Goal: Information Seeking & Learning: Learn about a topic

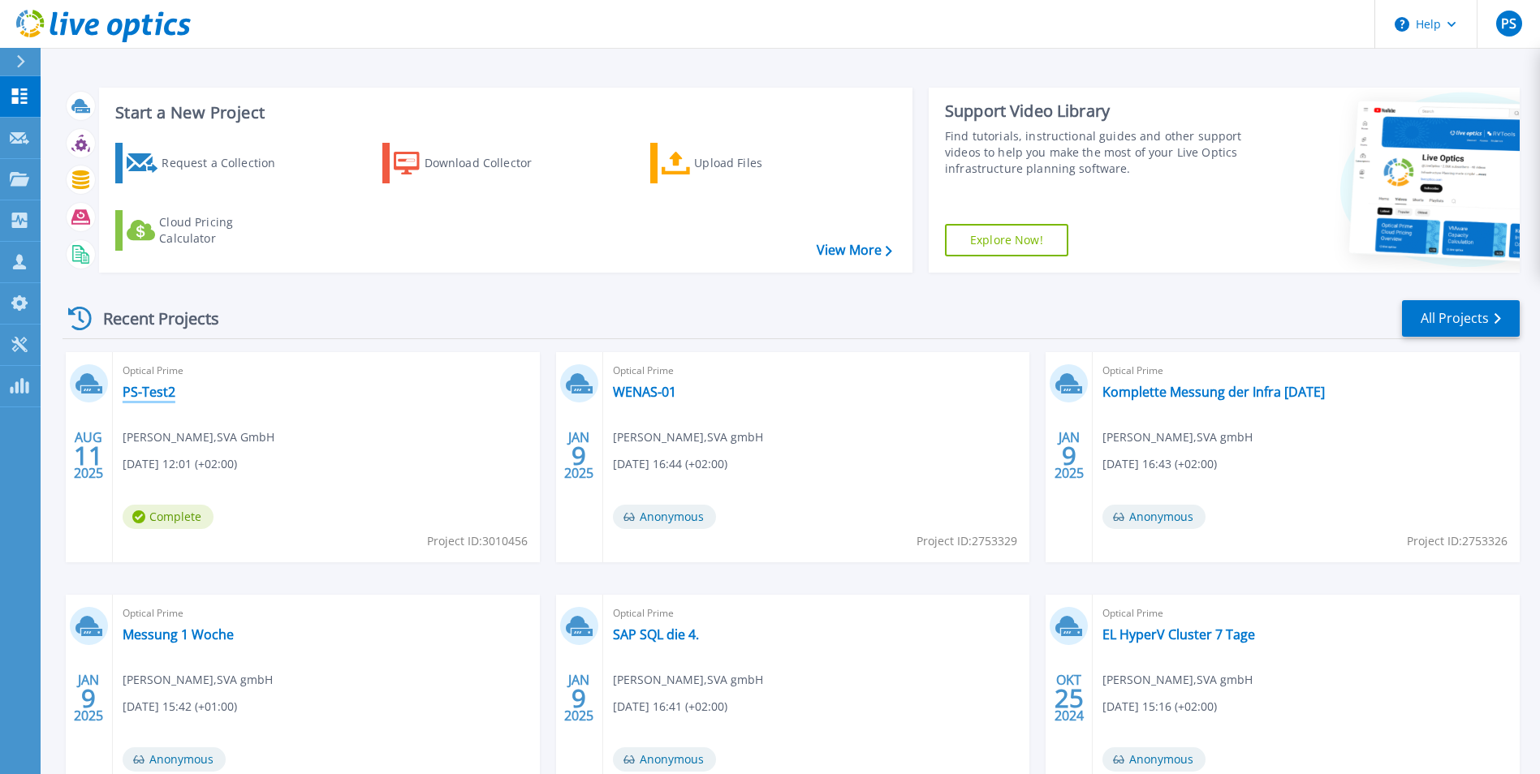
click at [147, 385] on link "PS-Test2" at bounding box center [149, 392] width 53 height 16
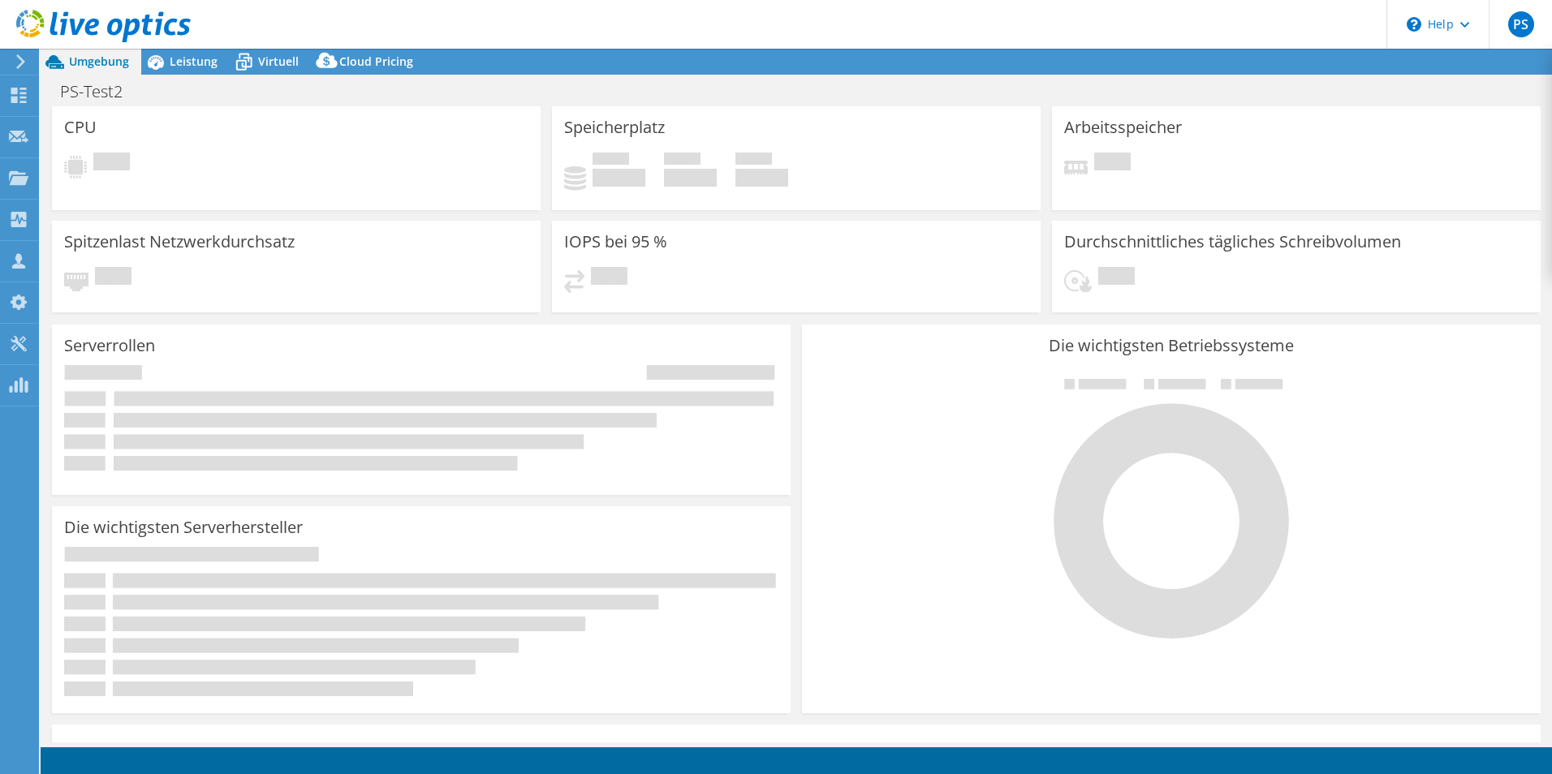
select select "USD"
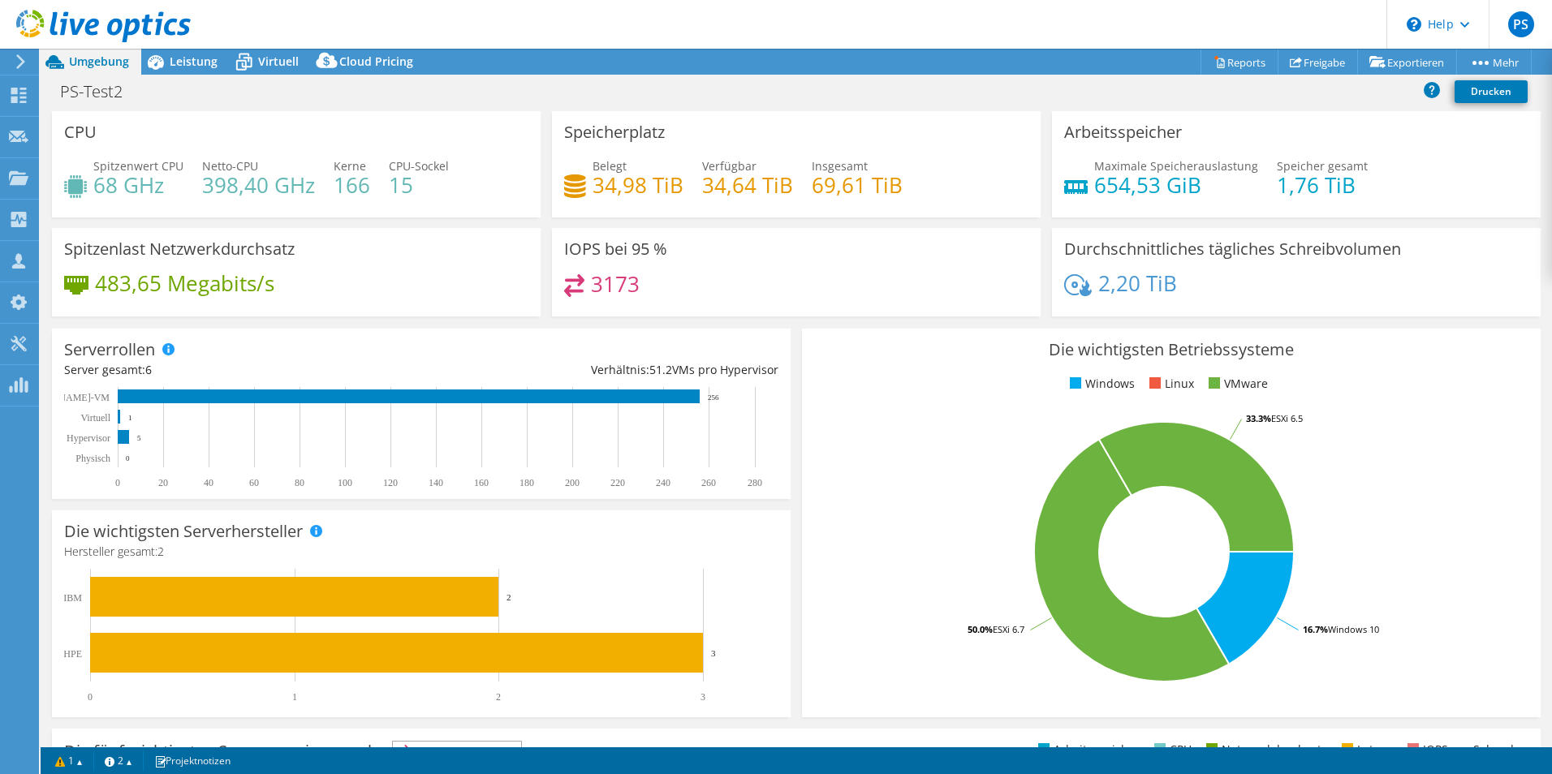
click at [225, 278] on h4 "483,65 Megabits/s" at bounding box center [184, 283] width 179 height 18
drag, startPoint x: 225, startPoint y: 278, endPoint x: 203, endPoint y: 275, distance: 22.0
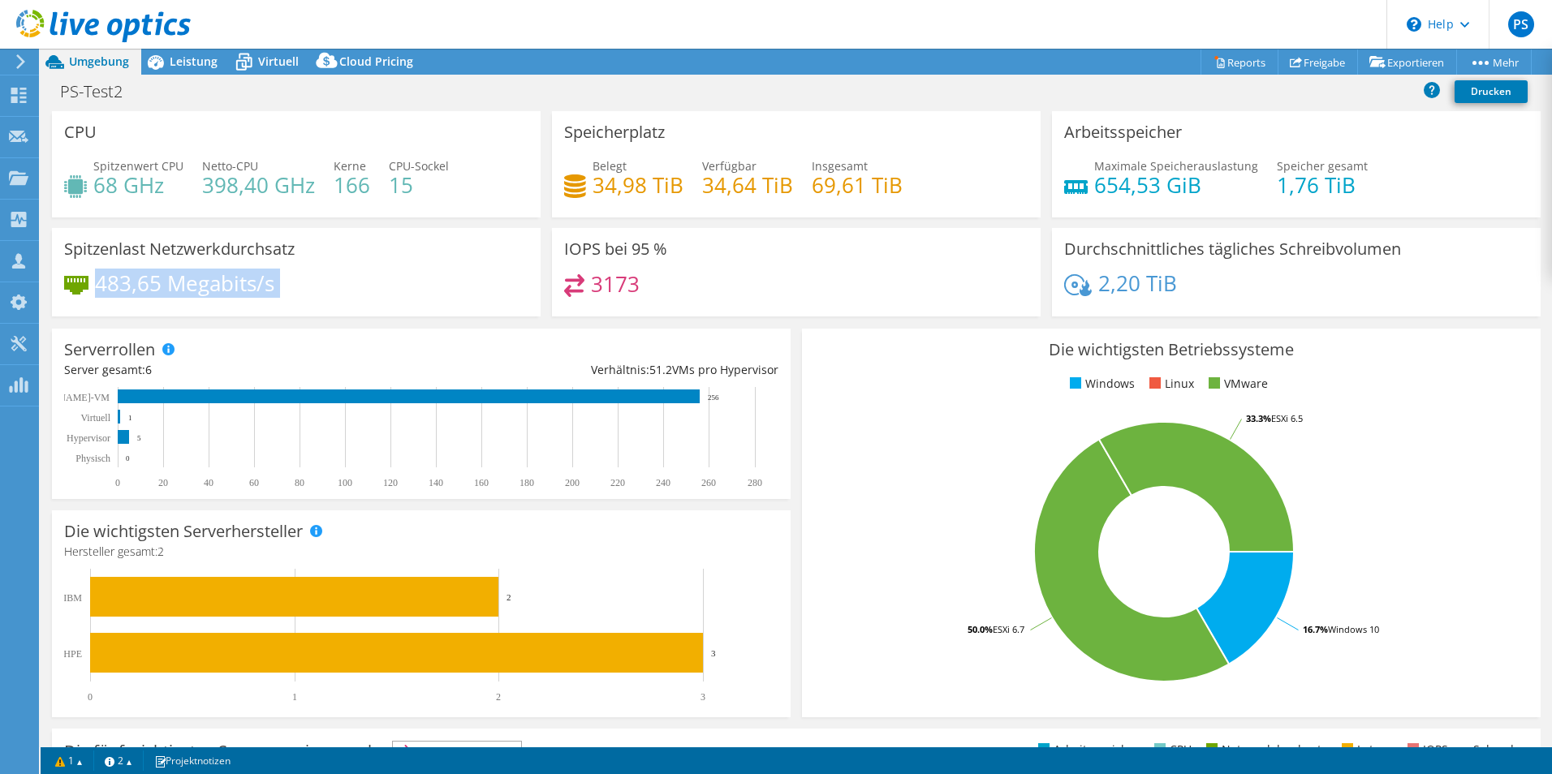
click at [203, 275] on h4 "483,65 Megabits/s" at bounding box center [184, 283] width 179 height 18
click at [184, 276] on h4 "483,65 Megabits/s" at bounding box center [184, 283] width 179 height 18
drag, startPoint x: 184, startPoint y: 276, endPoint x: 116, endPoint y: 277, distance: 68.2
click at [116, 277] on h4 "483,65 Megabits/s" at bounding box center [184, 283] width 179 height 18
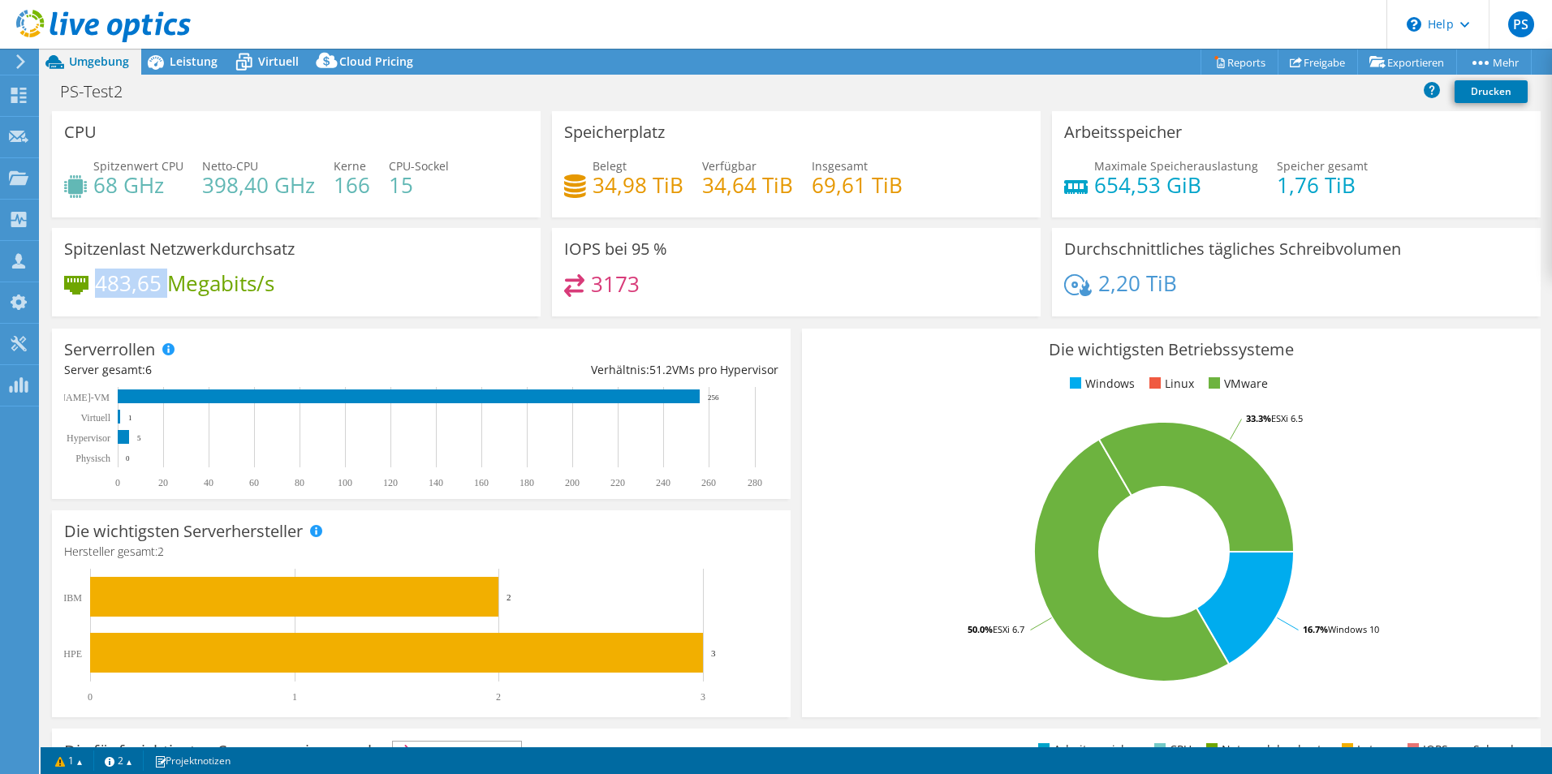
click at [116, 277] on h4 "483,65 Megabits/s" at bounding box center [184, 283] width 179 height 18
drag, startPoint x: 116, startPoint y: 277, endPoint x: 191, endPoint y: 283, distance: 75.0
click at [191, 283] on h4 "483,65 Megabits/s" at bounding box center [184, 283] width 179 height 18
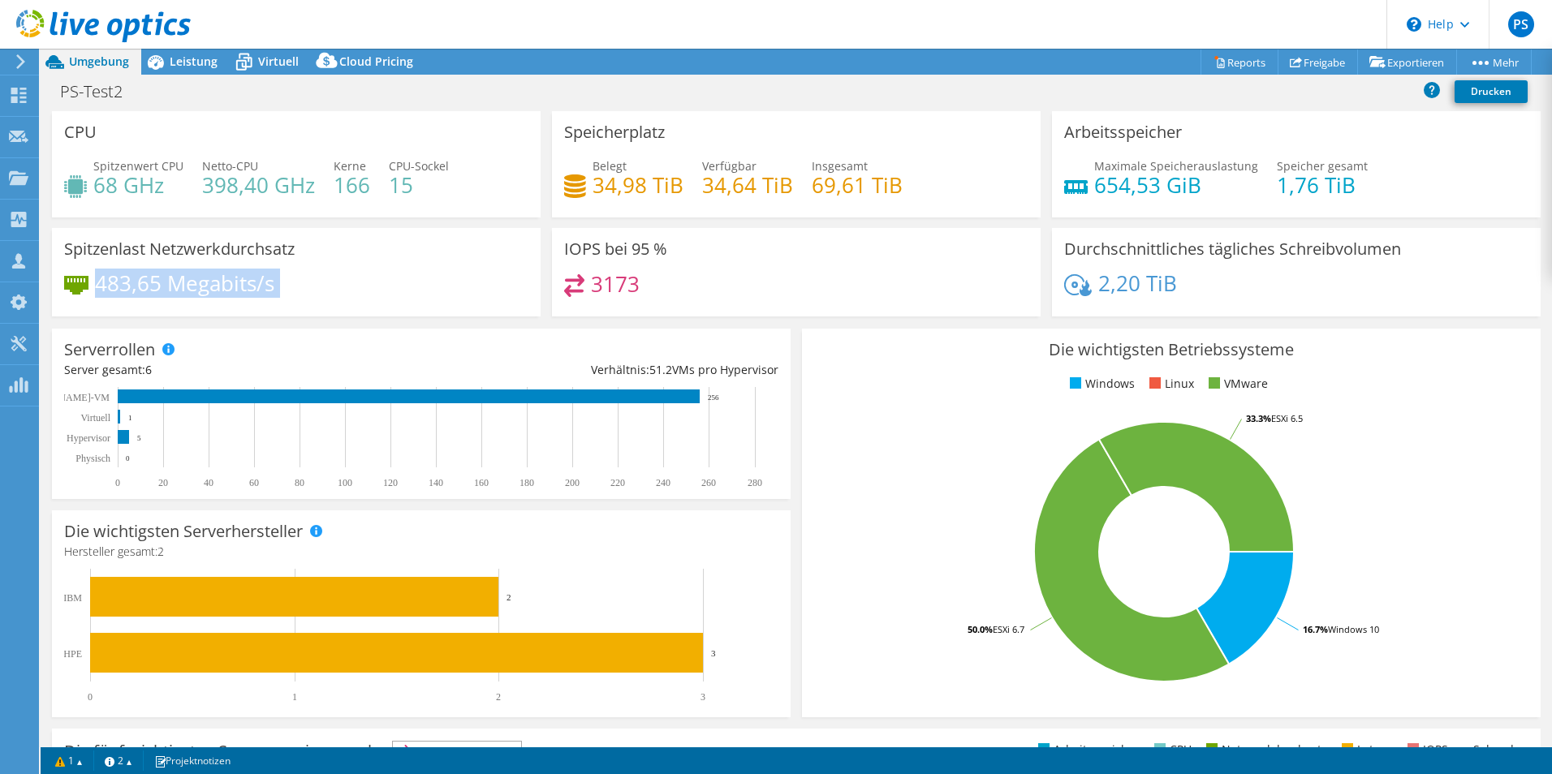
click at [191, 283] on h4 "483,65 Megabits/s" at bounding box center [184, 283] width 179 height 18
drag, startPoint x: 191, startPoint y: 283, endPoint x: 133, endPoint y: 284, distance: 57.6
click at [133, 284] on h4 "483,65 Megabits/s" at bounding box center [184, 283] width 179 height 18
click at [133, 285] on h4 "483,65 Megabits/s" at bounding box center [184, 283] width 179 height 18
drag, startPoint x: 133, startPoint y: 285, endPoint x: 209, endPoint y: 291, distance: 76.6
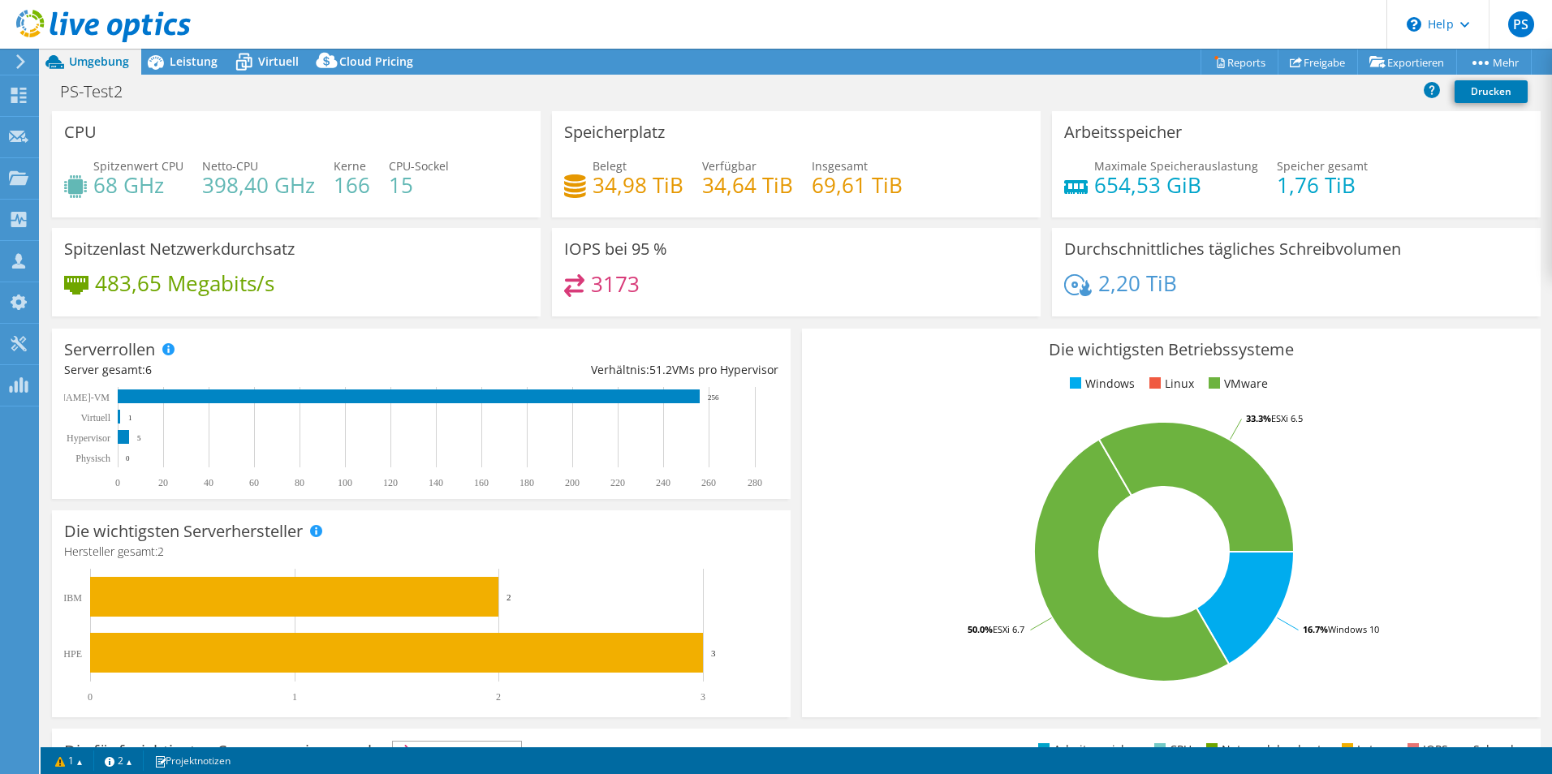
click at [209, 291] on h4 "483,65 Megabits/s" at bounding box center [184, 283] width 179 height 18
click at [214, 281] on h4 "483,65 Megabits/s" at bounding box center [184, 283] width 179 height 18
drag, startPoint x: 214, startPoint y: 281, endPoint x: 132, endPoint y: 183, distance: 127.9
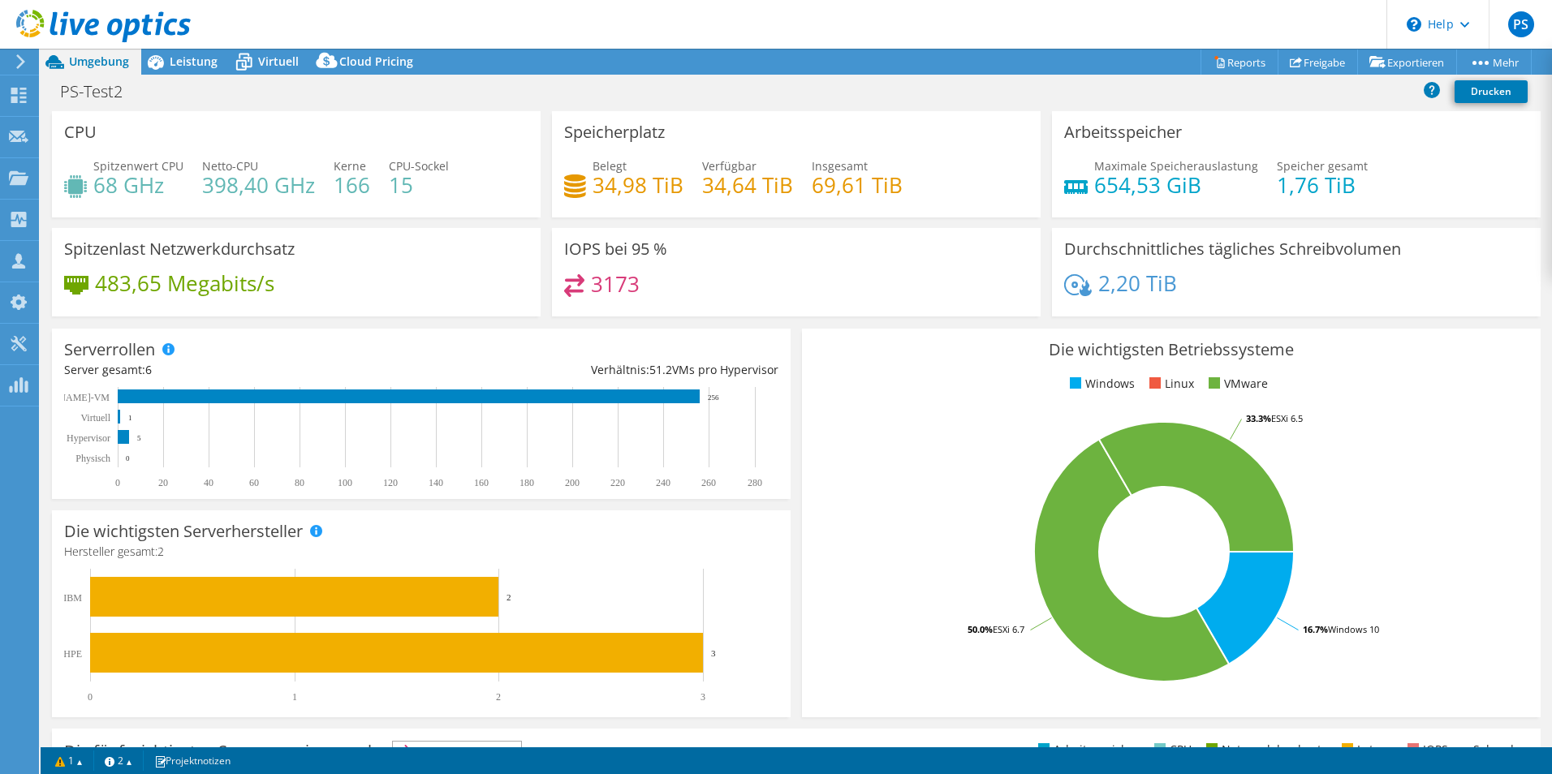
click at [132, 183] on h4 "68 GHz" at bounding box center [138, 185] width 90 height 18
drag, startPoint x: 132, startPoint y: 183, endPoint x: 105, endPoint y: 187, distance: 28.0
click at [105, 187] on h4 "68 GHz" at bounding box center [138, 185] width 90 height 18
click at [107, 187] on h4 "68 GHz" at bounding box center [138, 185] width 90 height 18
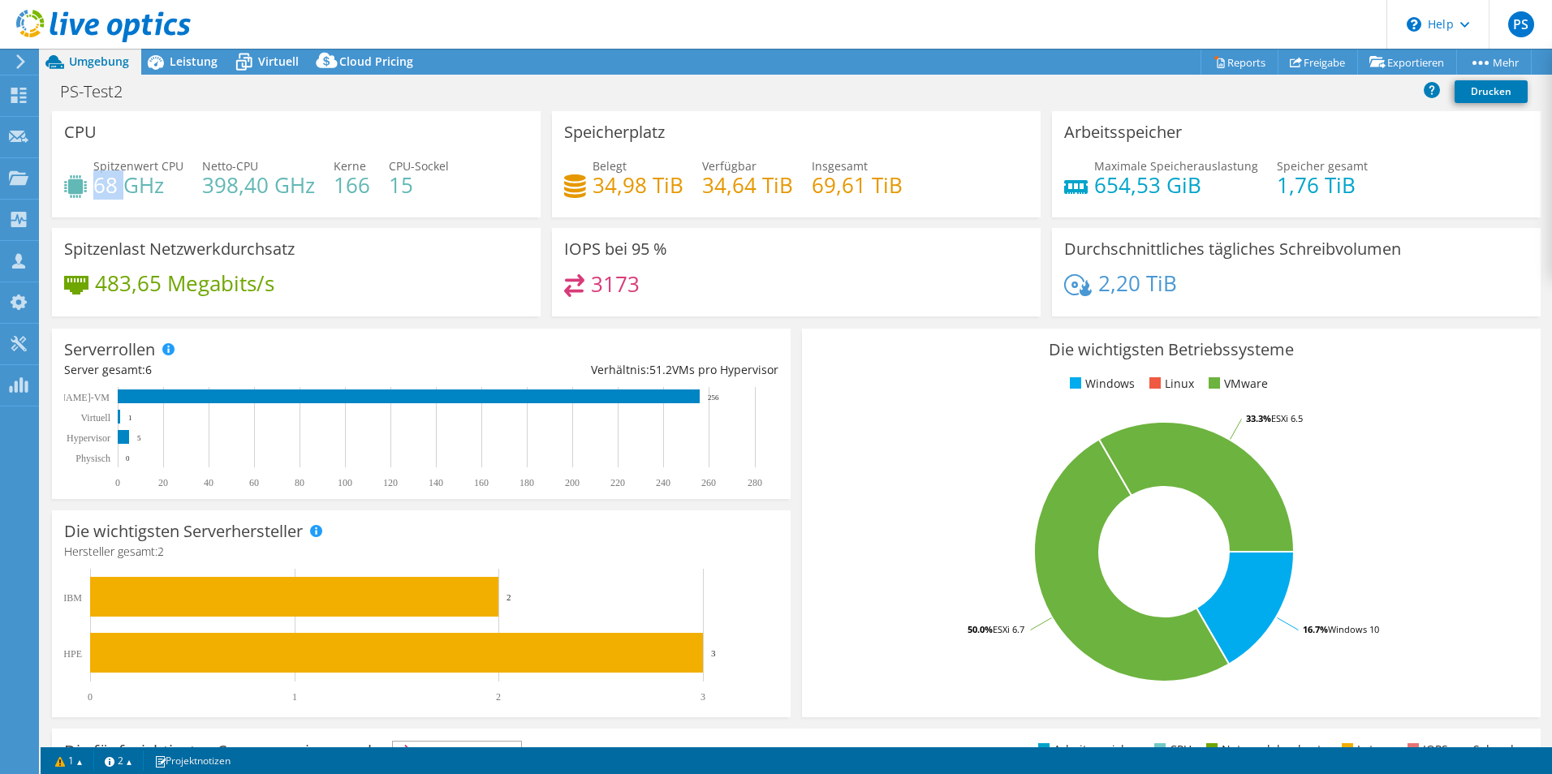
click at [107, 187] on h4 "68 GHz" at bounding box center [138, 185] width 90 height 18
drag, startPoint x: 107, startPoint y: 187, endPoint x: 213, endPoint y: 187, distance: 105.5
click at [213, 187] on h4 "398,40 GHz" at bounding box center [258, 185] width 113 height 18
drag, startPoint x: 213, startPoint y: 187, endPoint x: 362, endPoint y: 183, distance: 149.4
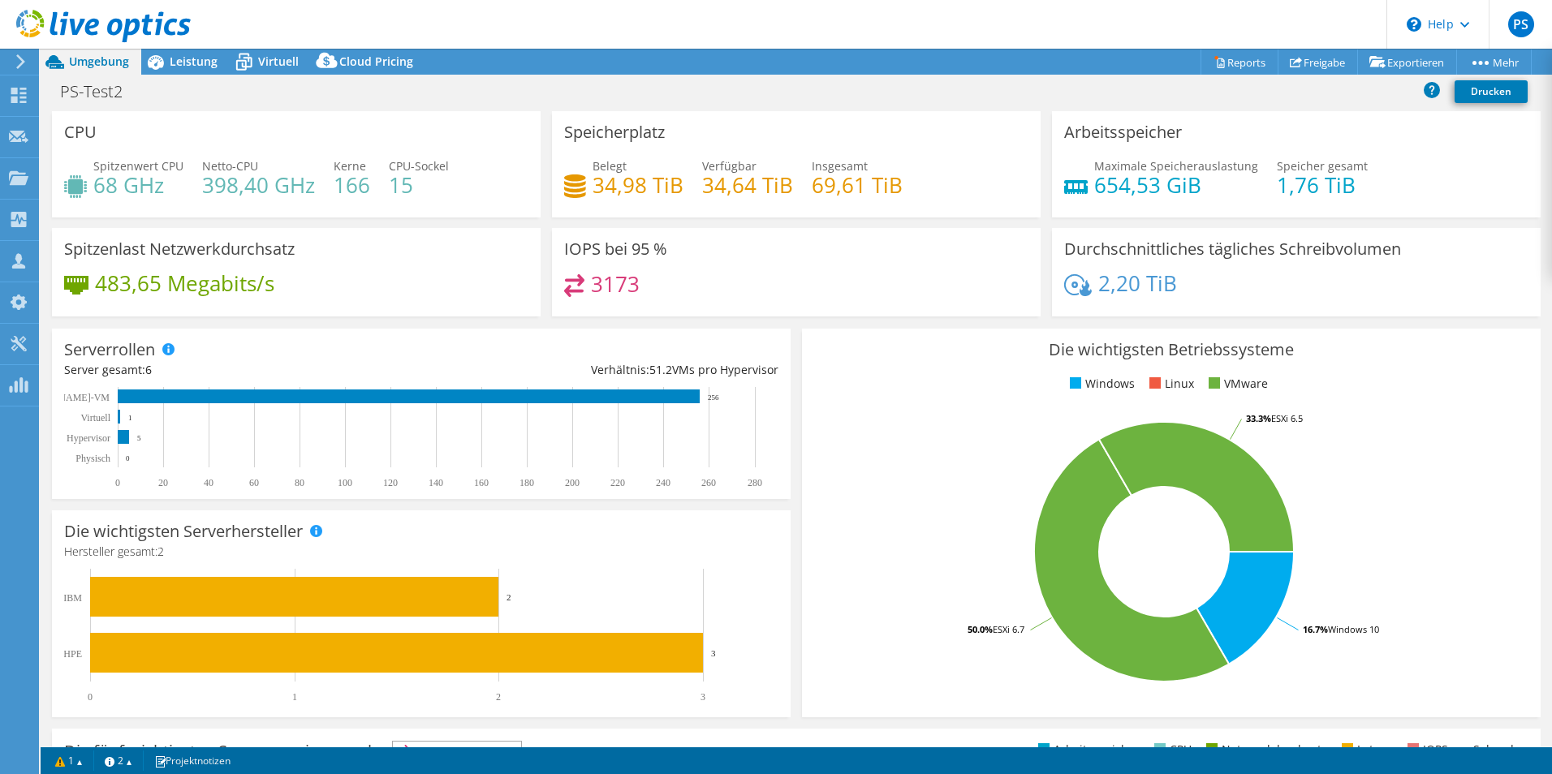
click at [362, 183] on h4 "166" at bounding box center [352, 185] width 37 height 18
click at [143, 188] on h4 "68 GHz" at bounding box center [138, 185] width 90 height 18
click at [106, 186] on h4 "68 GHz" at bounding box center [138, 185] width 90 height 18
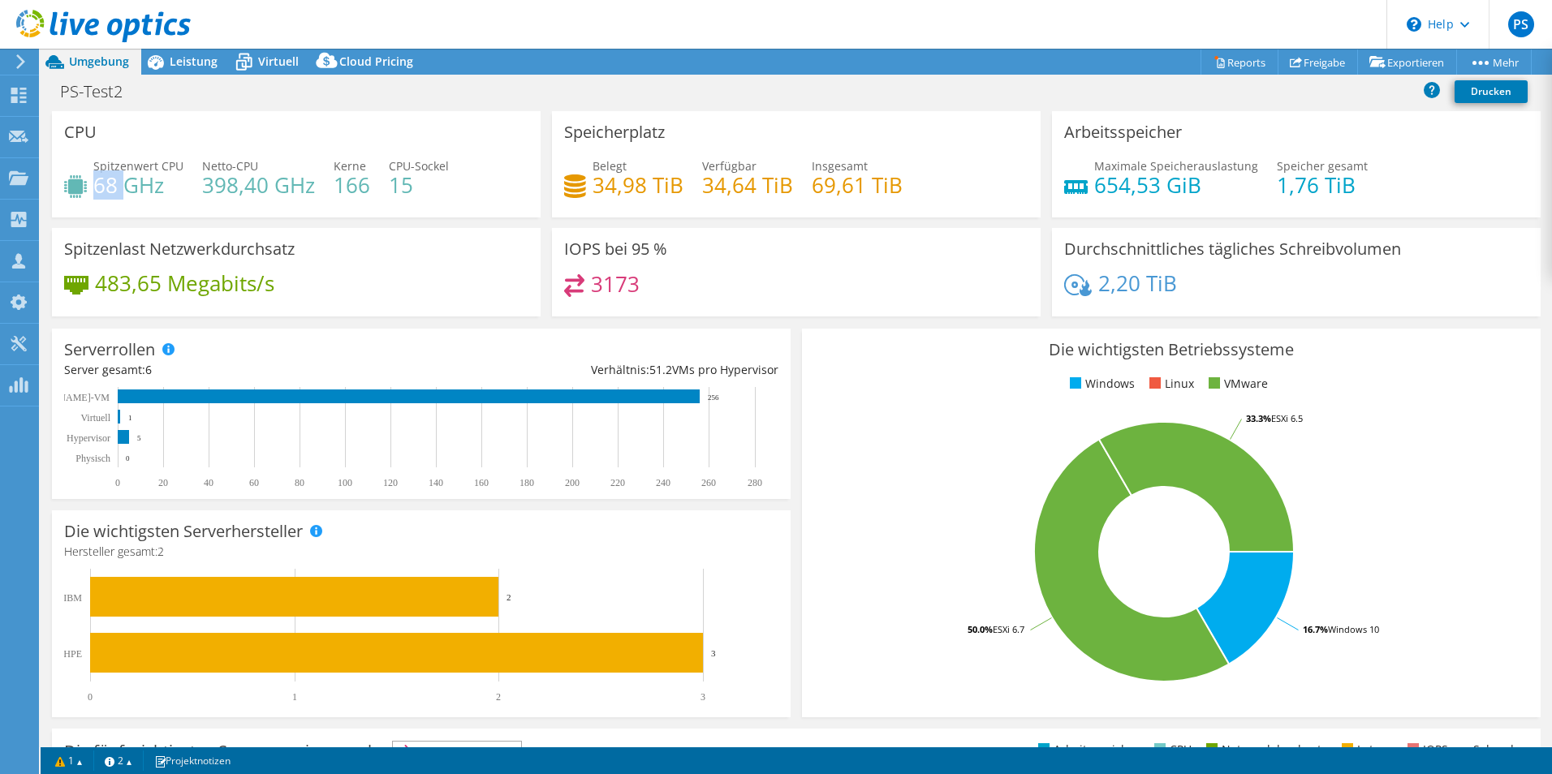
click at [106, 185] on h4 "68 GHz" at bounding box center [138, 185] width 90 height 18
click at [352, 179] on h4 "166" at bounding box center [352, 185] width 37 height 18
drag, startPoint x: 352, startPoint y: 179, endPoint x: 404, endPoint y: 183, distance: 52.0
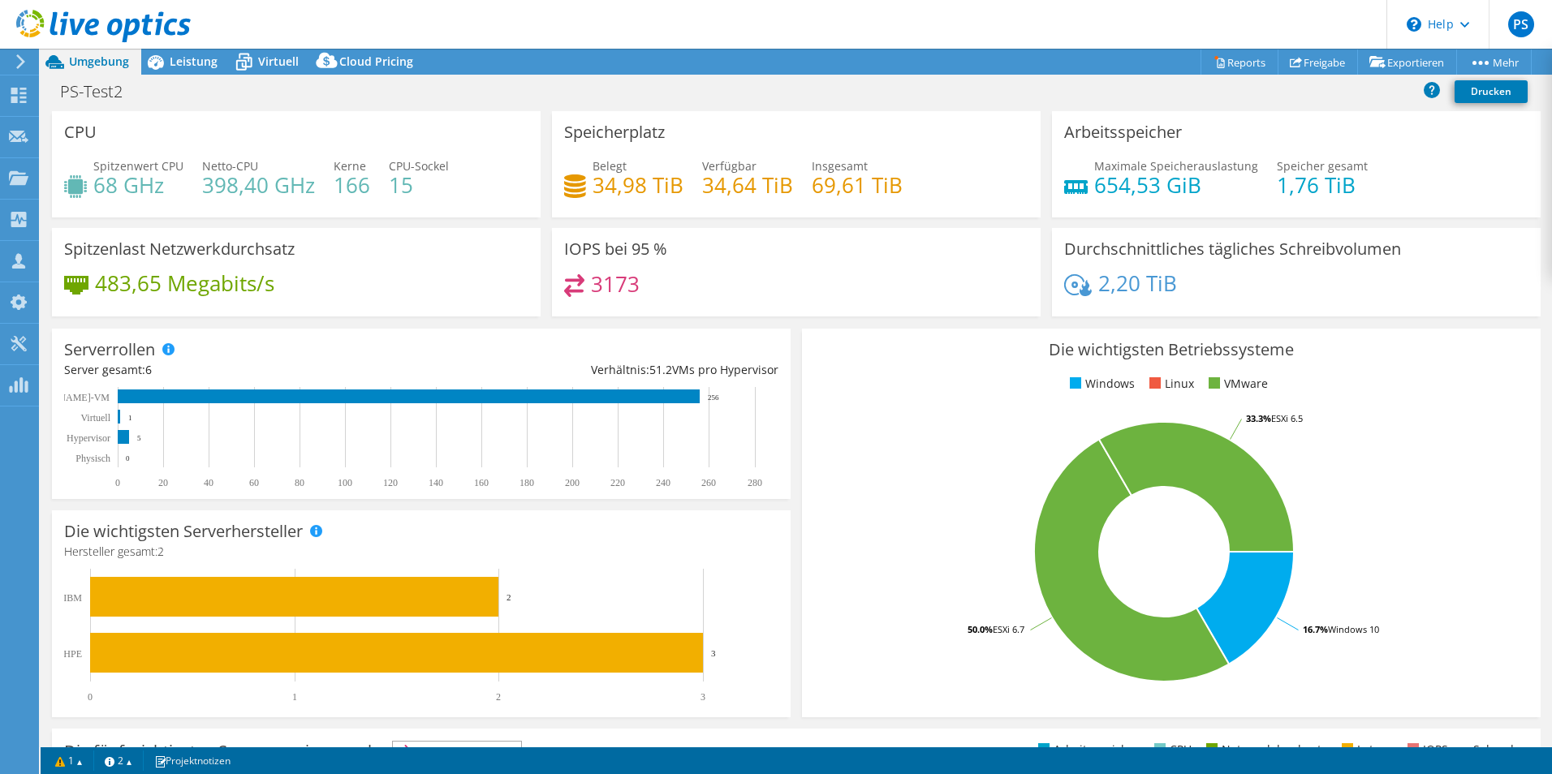
click at [404, 183] on h4 "15" at bounding box center [419, 185] width 60 height 18
click at [262, 185] on h4 "398,40 GHz" at bounding box center [258, 185] width 113 height 18
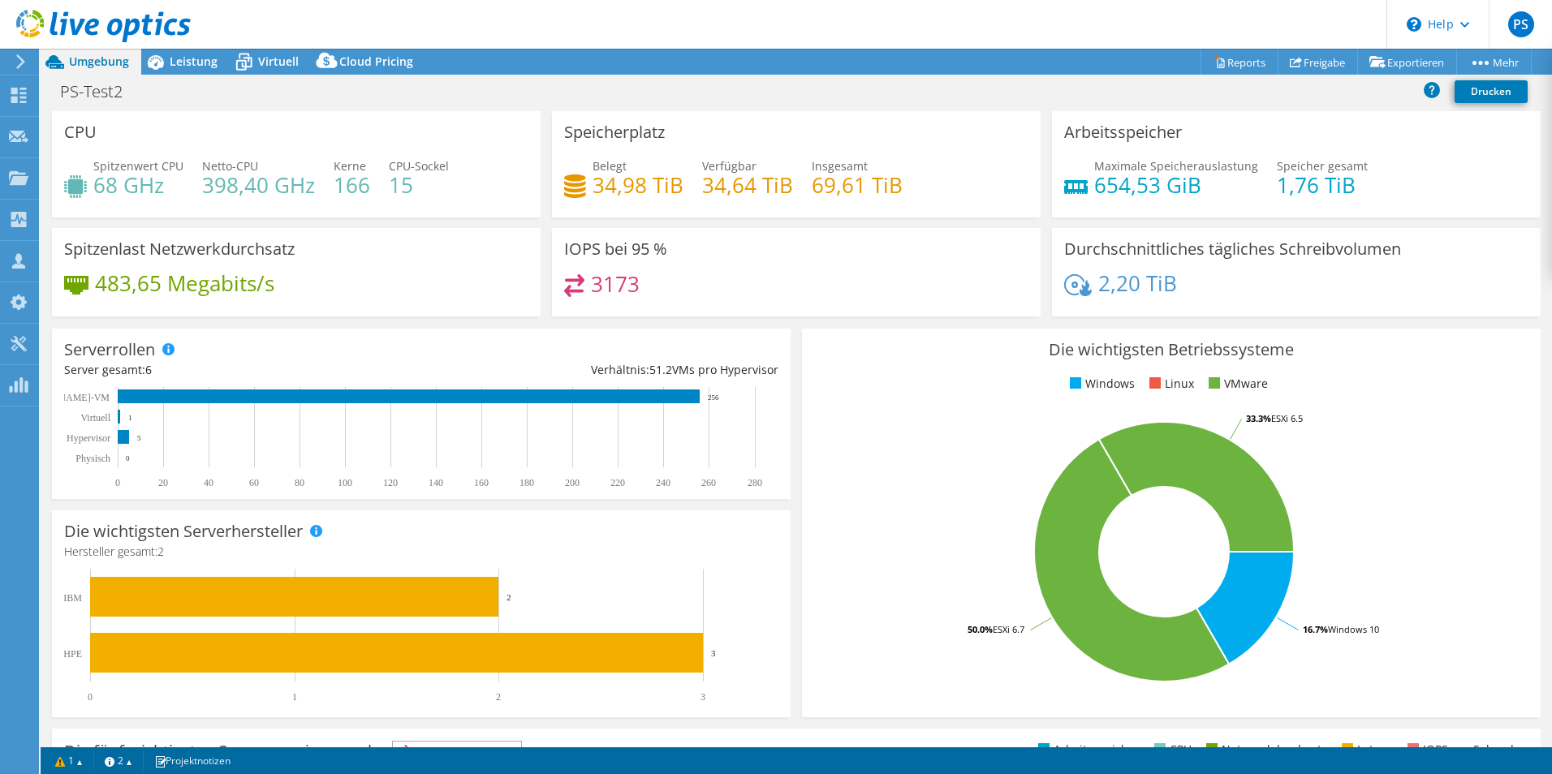
click at [252, 187] on h4 "398,40 GHz" at bounding box center [258, 185] width 113 height 18
click at [231, 187] on h4 "398,40 GHz" at bounding box center [258, 185] width 113 height 18
click at [232, 187] on h4 "398,40 GHz" at bounding box center [258, 185] width 113 height 18
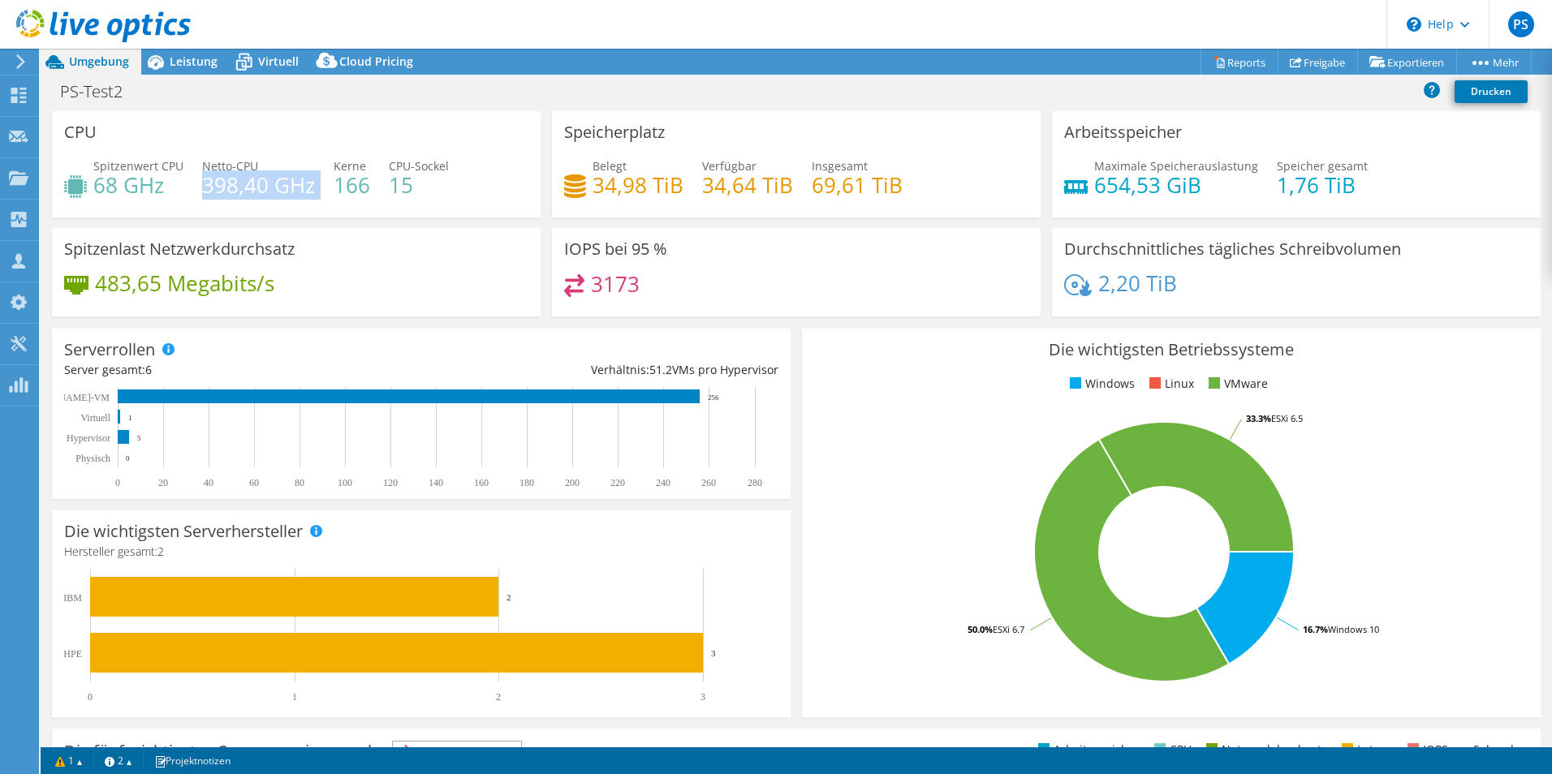
click at [228, 191] on h4 "398,40 GHz" at bounding box center [258, 185] width 113 height 18
click at [111, 186] on h4 "68 GHz" at bounding box center [138, 185] width 90 height 18
click at [113, 184] on h4 "68 GHz" at bounding box center [138, 185] width 90 height 18
click at [116, 183] on h4 "68 GHz" at bounding box center [138, 185] width 90 height 18
click at [101, 186] on h4 "68 GHz" at bounding box center [138, 185] width 90 height 18
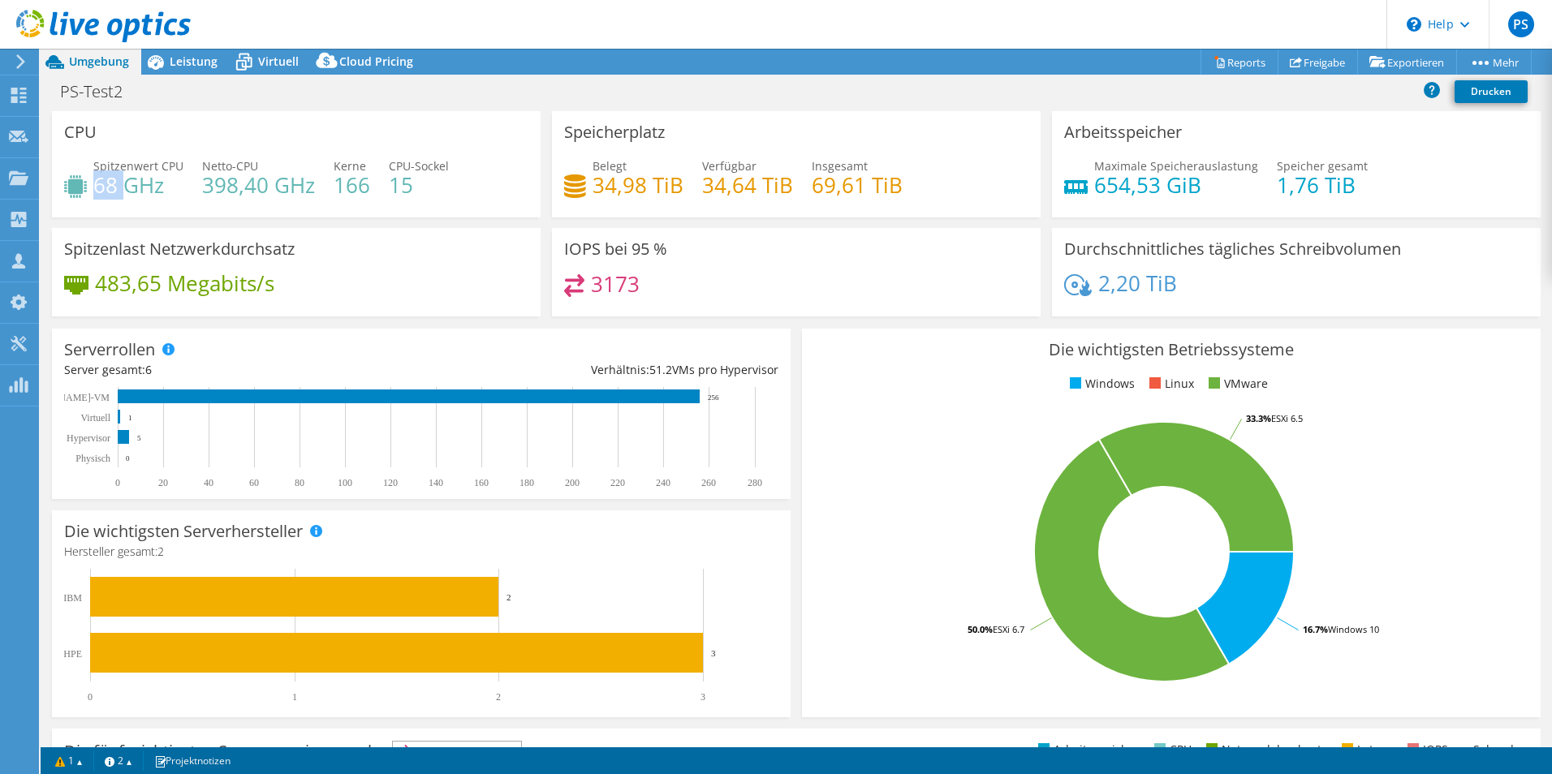
click at [101, 186] on h4 "68 GHz" at bounding box center [138, 185] width 90 height 18
click at [356, 184] on h4 "166" at bounding box center [352, 185] width 37 height 18
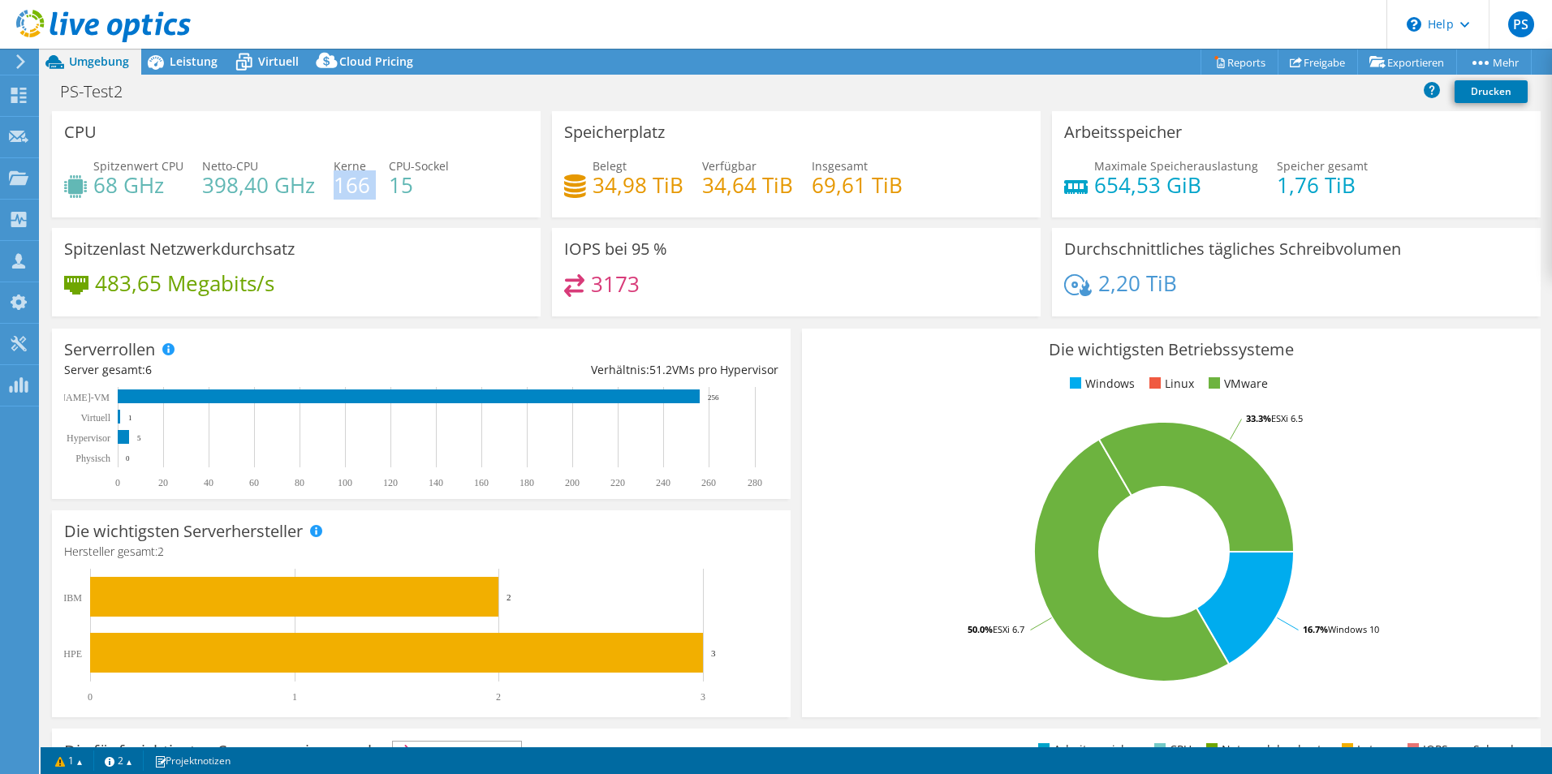
click at [356, 184] on h4 "166" at bounding box center [352, 185] width 37 height 18
drag, startPoint x: 356, startPoint y: 184, endPoint x: 406, endPoint y: 191, distance: 49.9
click at [406, 191] on h4 "15" at bounding box center [419, 185] width 60 height 18
click at [608, 178] on h4 "34,98 TiB" at bounding box center [637, 185] width 91 height 18
click at [609, 178] on h4 "34,98 TiB" at bounding box center [637, 185] width 91 height 18
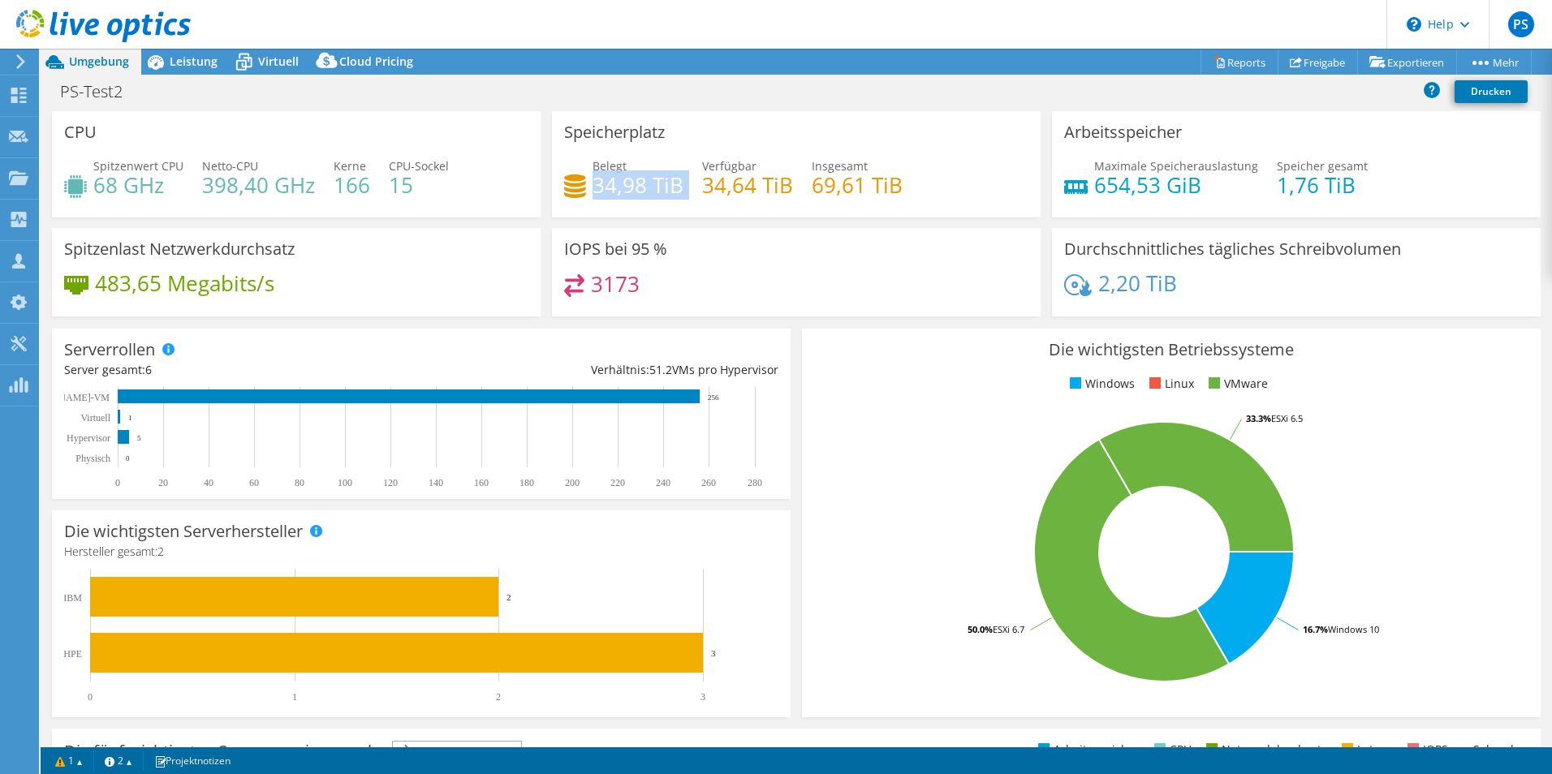
click at [609, 178] on h4 "34,98 TiB" at bounding box center [637, 185] width 91 height 18
click at [838, 185] on h4 "69,61 TiB" at bounding box center [857, 185] width 91 height 18
drag, startPoint x: 838, startPoint y: 185, endPoint x: 848, endPoint y: 192, distance: 12.2
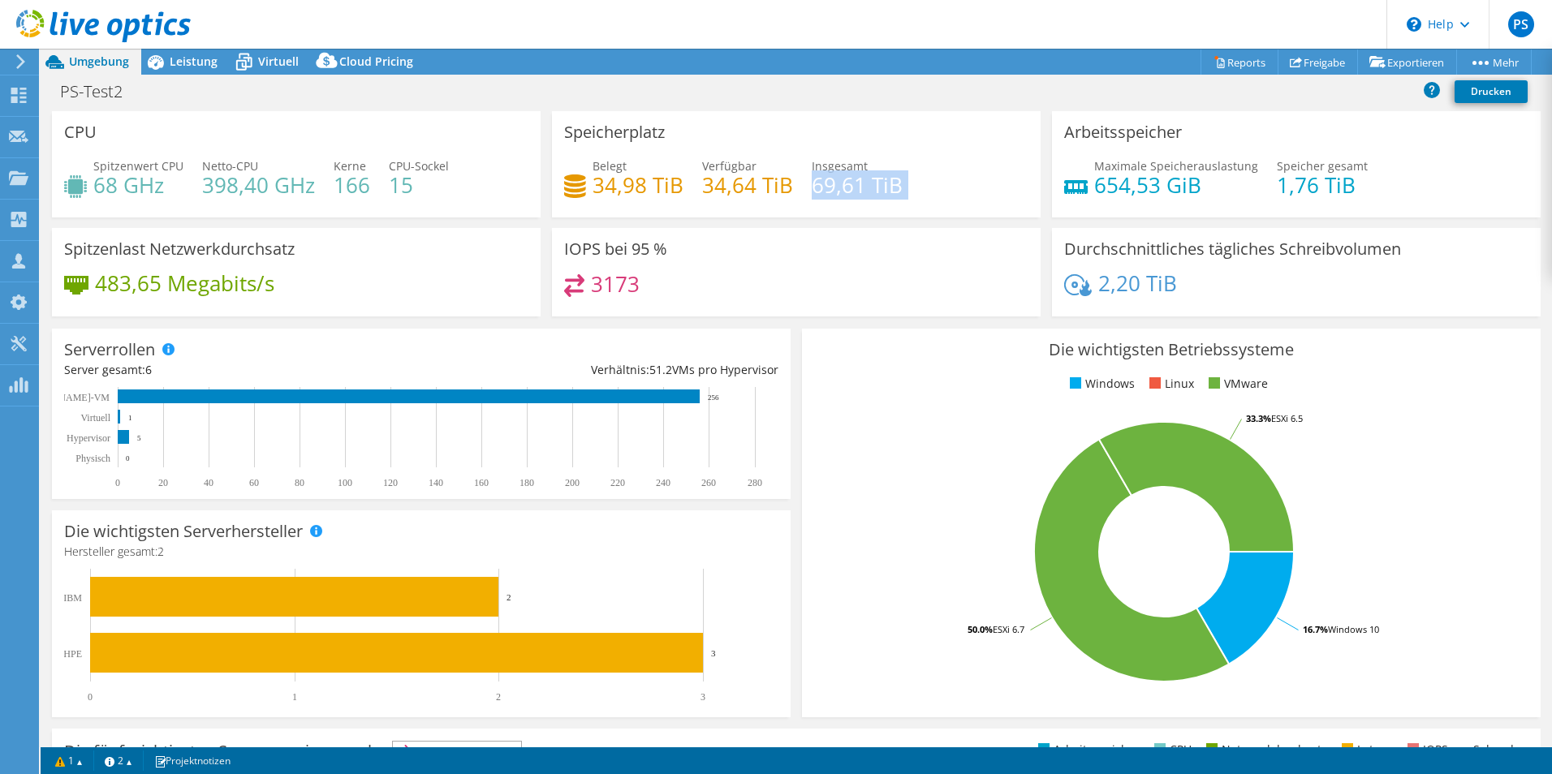
click at [848, 192] on h4 "69,61 TiB" at bounding box center [857, 185] width 91 height 18
drag, startPoint x: 909, startPoint y: 179, endPoint x: 575, endPoint y: 158, distance: 334.2
click at [575, 158] on div "Belegt 34,98 TiB Verfügbar 34,64 TiB Insgesamt 69,61 TiB" at bounding box center [796, 183] width 464 height 53
drag, startPoint x: 575, startPoint y: 158, endPoint x: 584, endPoint y: 157, distance: 9.1
click at [584, 157] on div "Speicherplatz Belegt 34,98 TiB Verfügbar 34,64 TiB Insgesamt 69,61 TiB" at bounding box center [796, 164] width 489 height 106
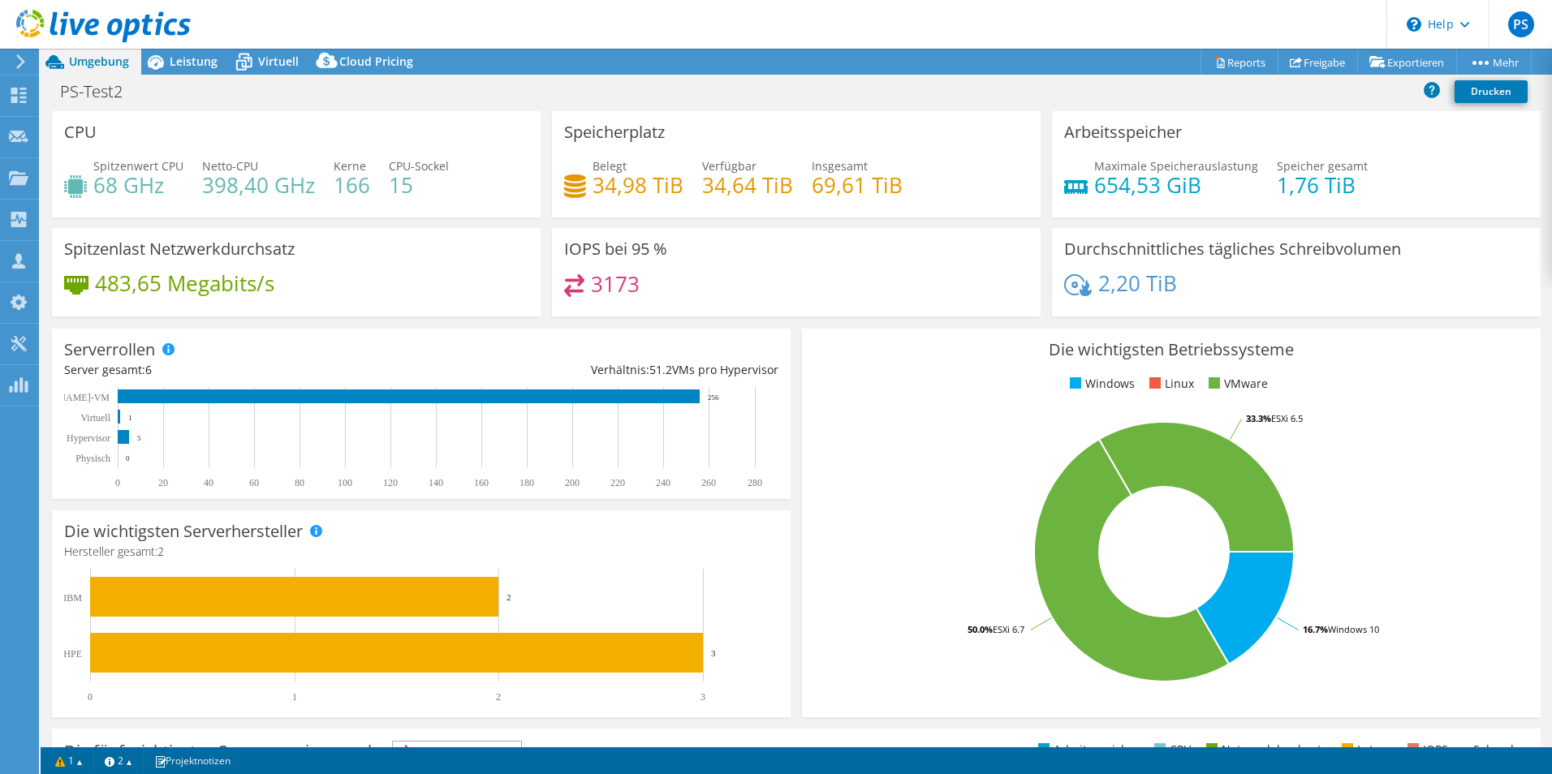
click at [1110, 281] on h4 "2,20 TiB" at bounding box center [1137, 283] width 79 height 18
click at [1088, 284] on div "2,20 TiB" at bounding box center [1120, 283] width 113 height 18
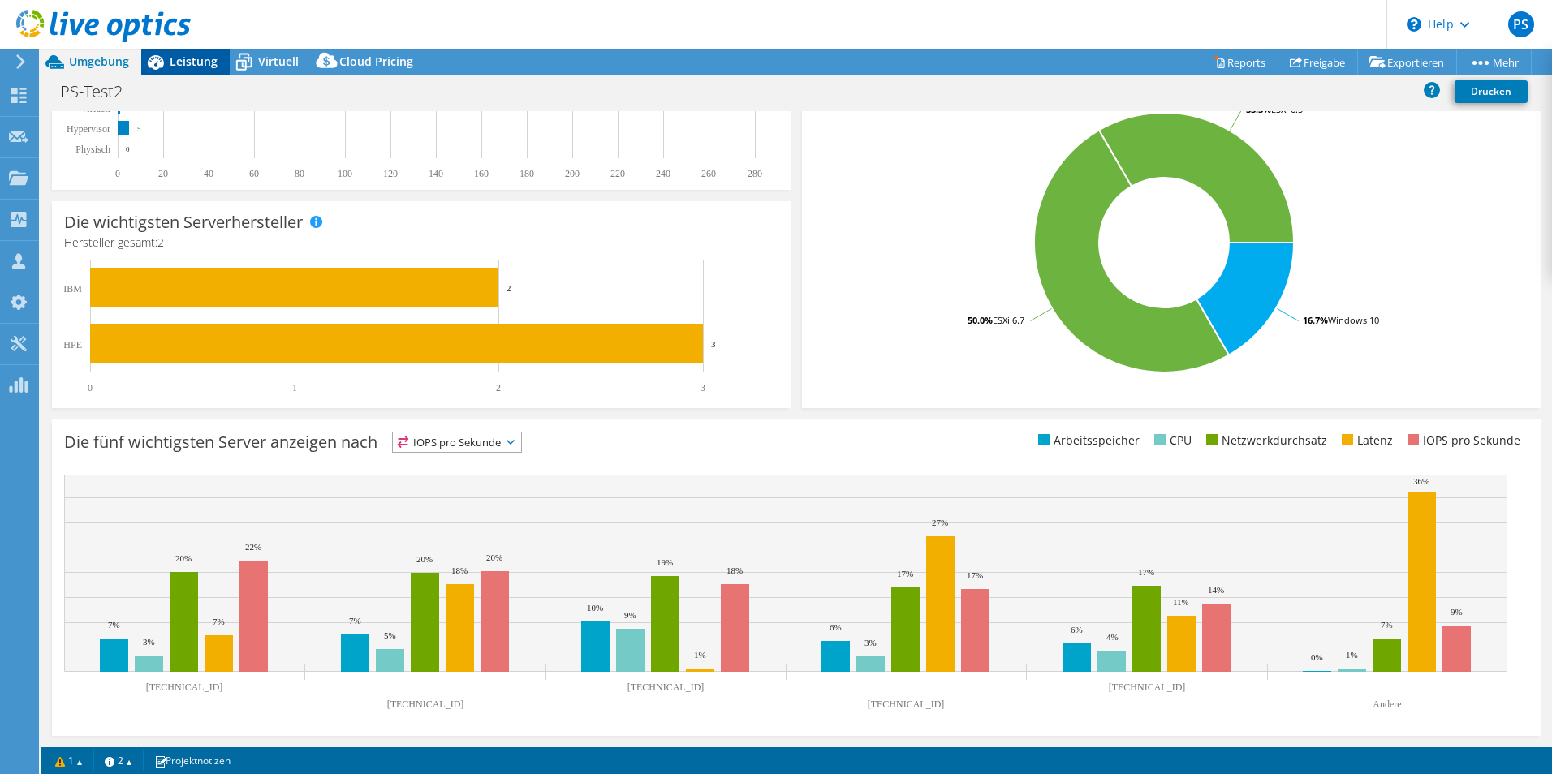
click at [198, 66] on span "Leistung" at bounding box center [194, 61] width 48 height 15
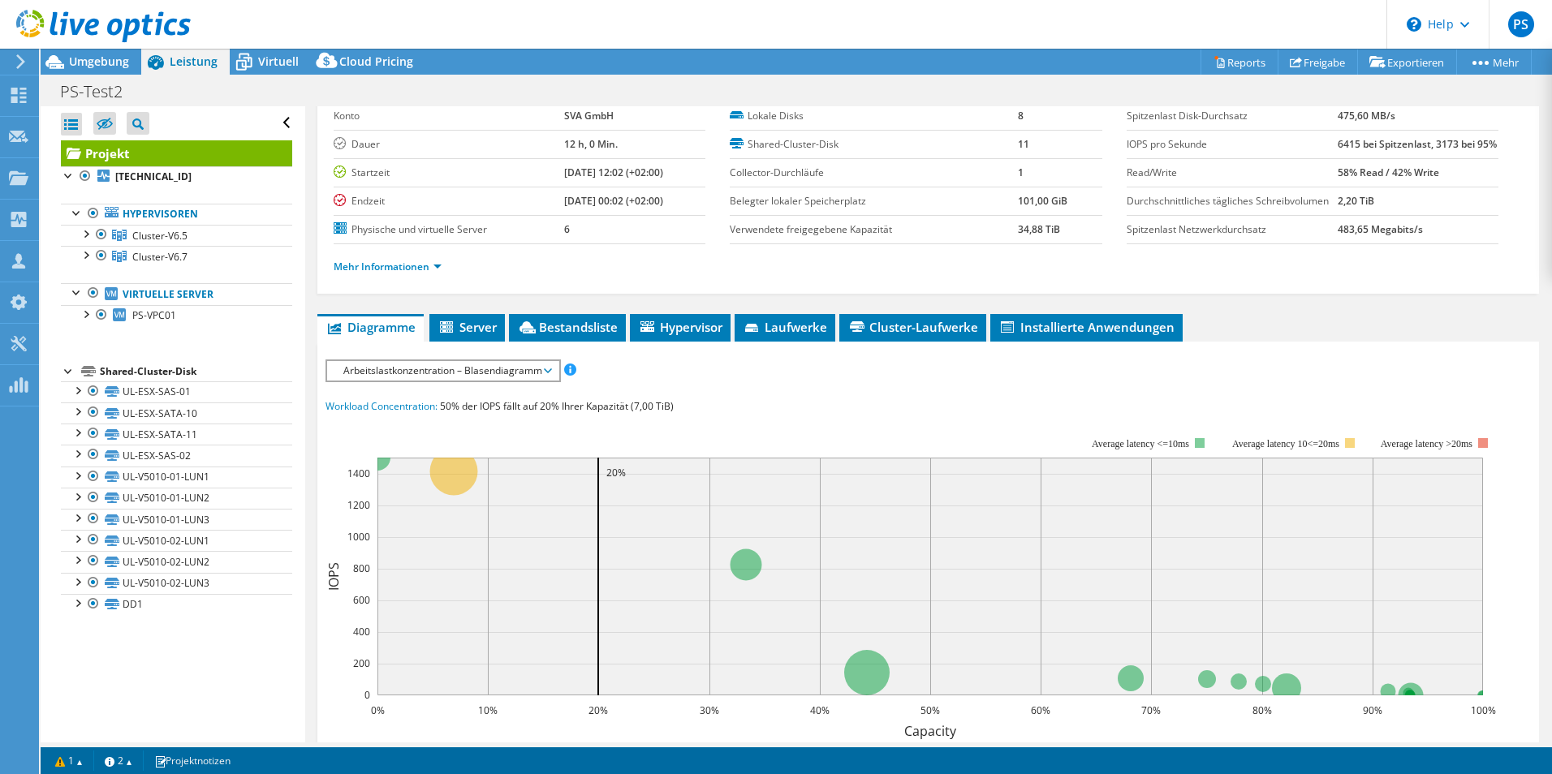
scroll to position [0, 0]
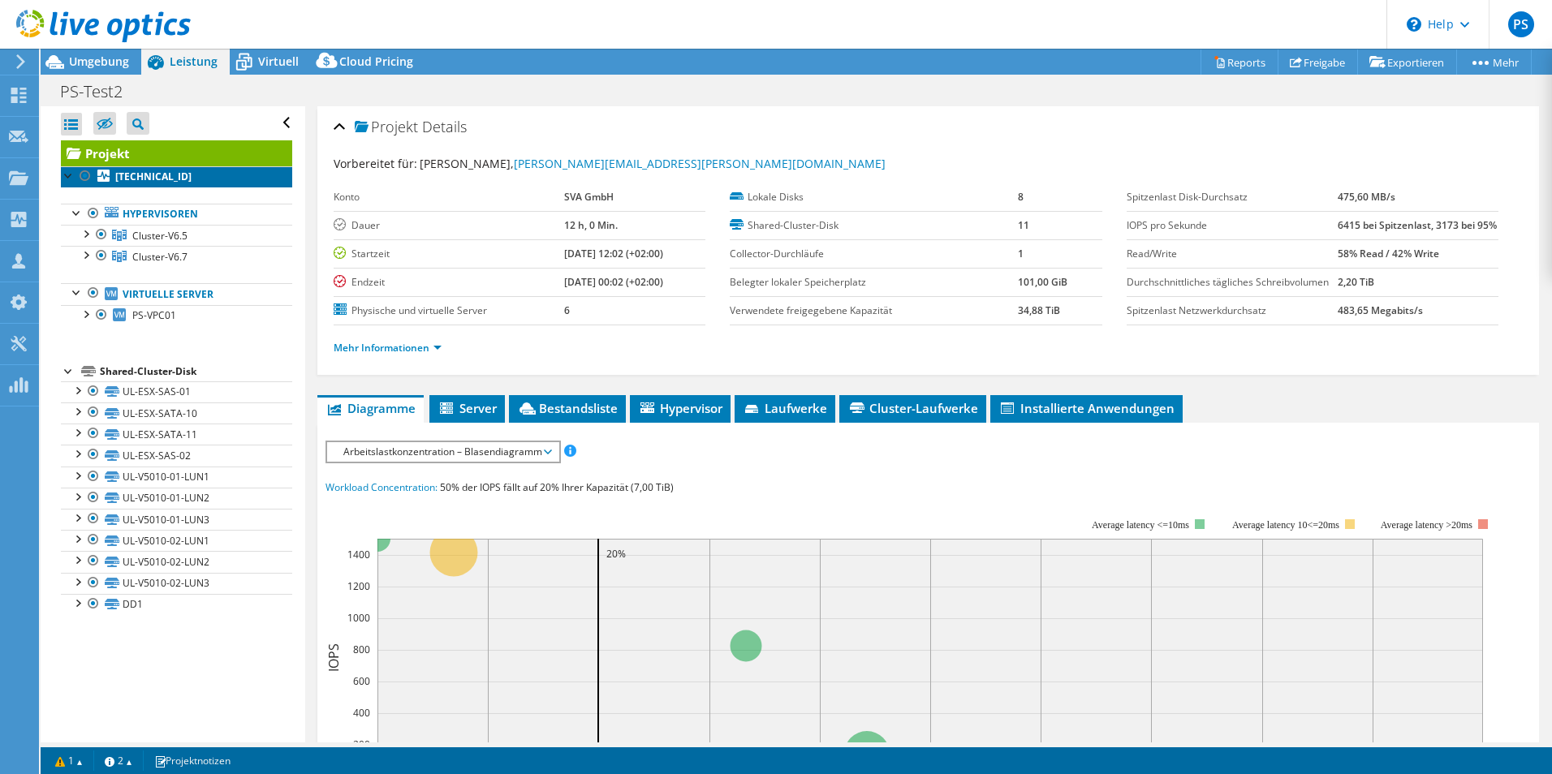
click at [151, 180] on b "[TECHNICAL_ID]" at bounding box center [153, 177] width 76 height 14
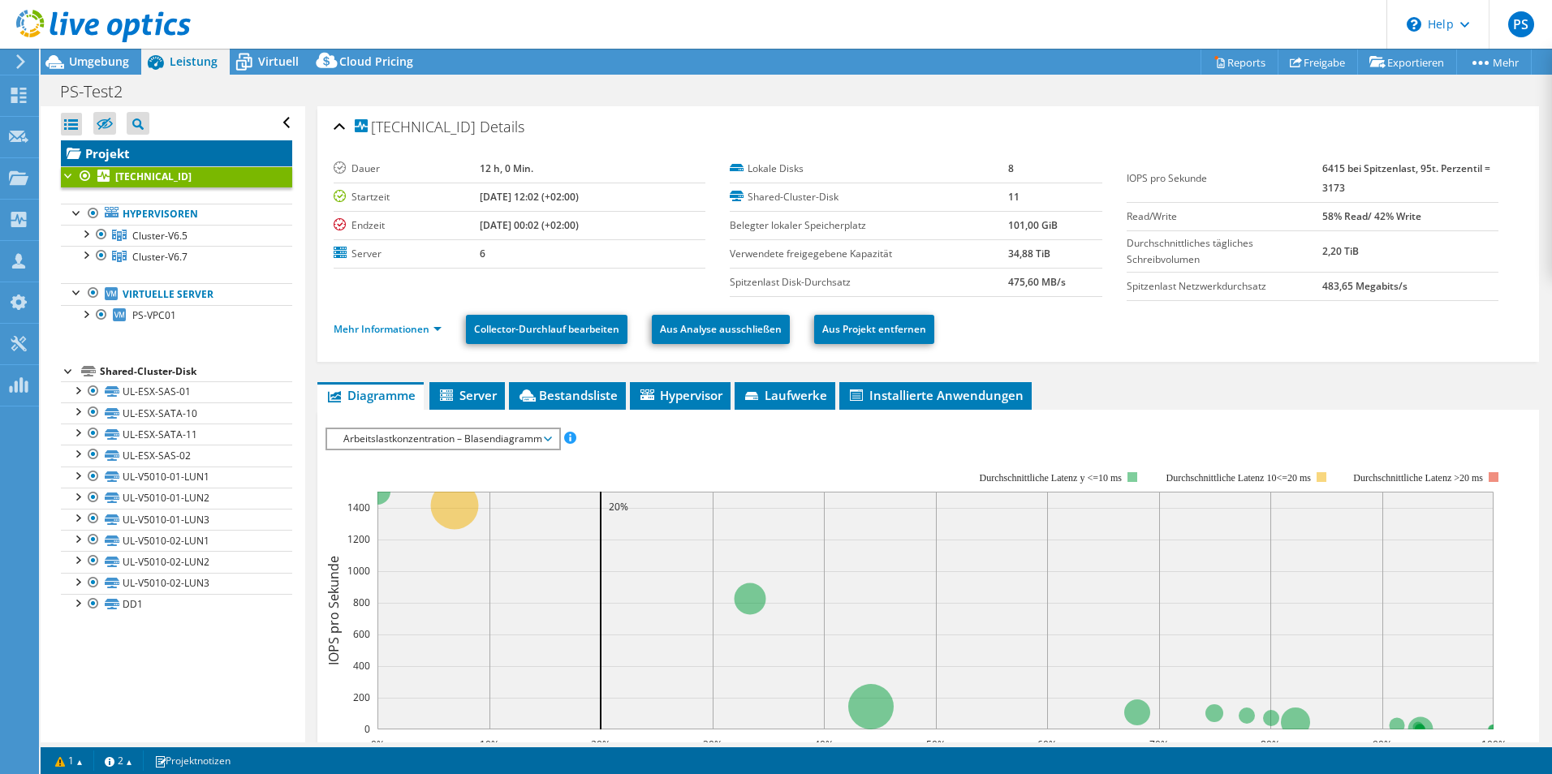
click at [156, 157] on link "Projekt" at bounding box center [176, 153] width 231 height 26
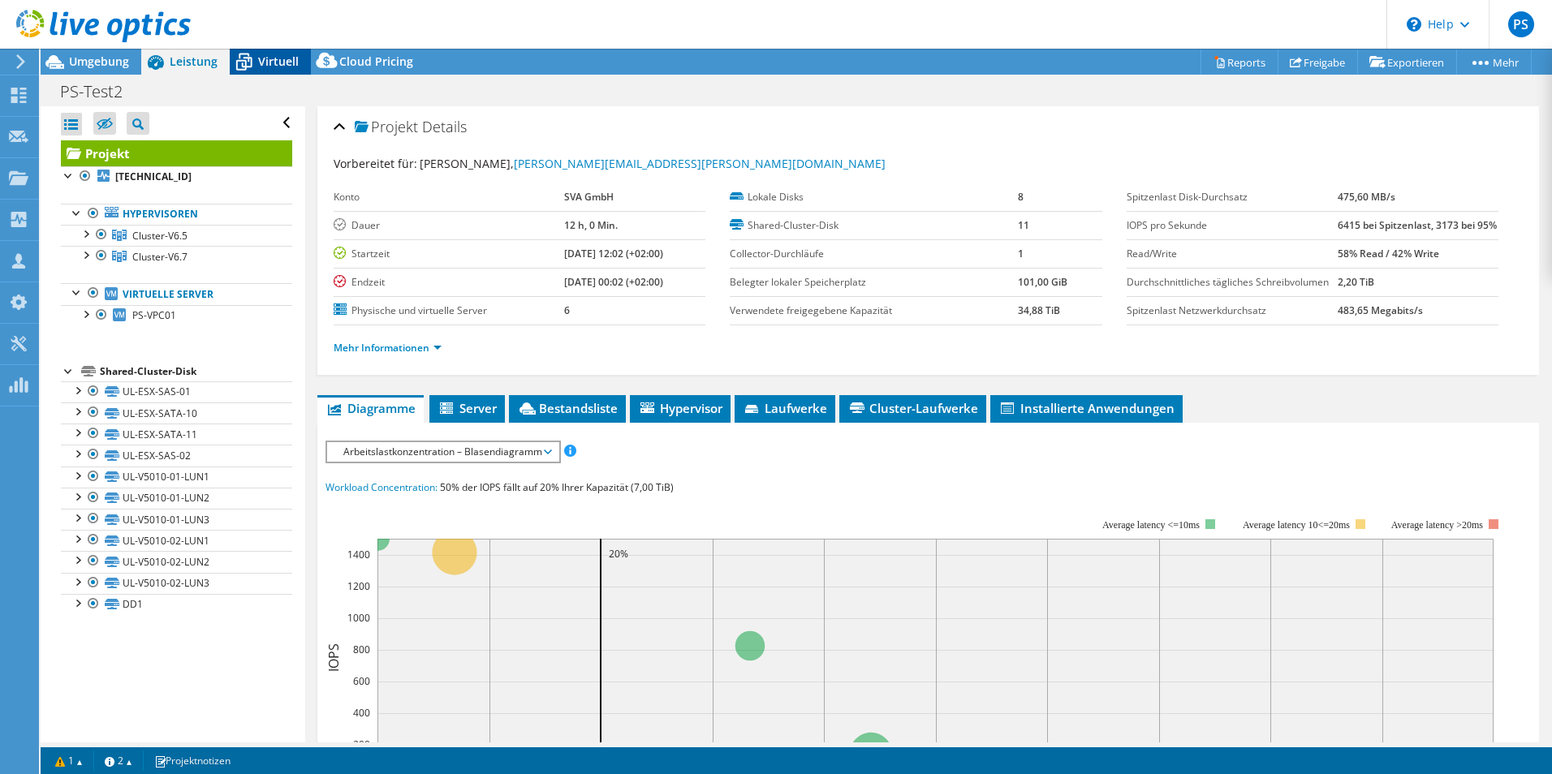
click at [261, 54] on span "Virtuell" at bounding box center [278, 61] width 41 height 15
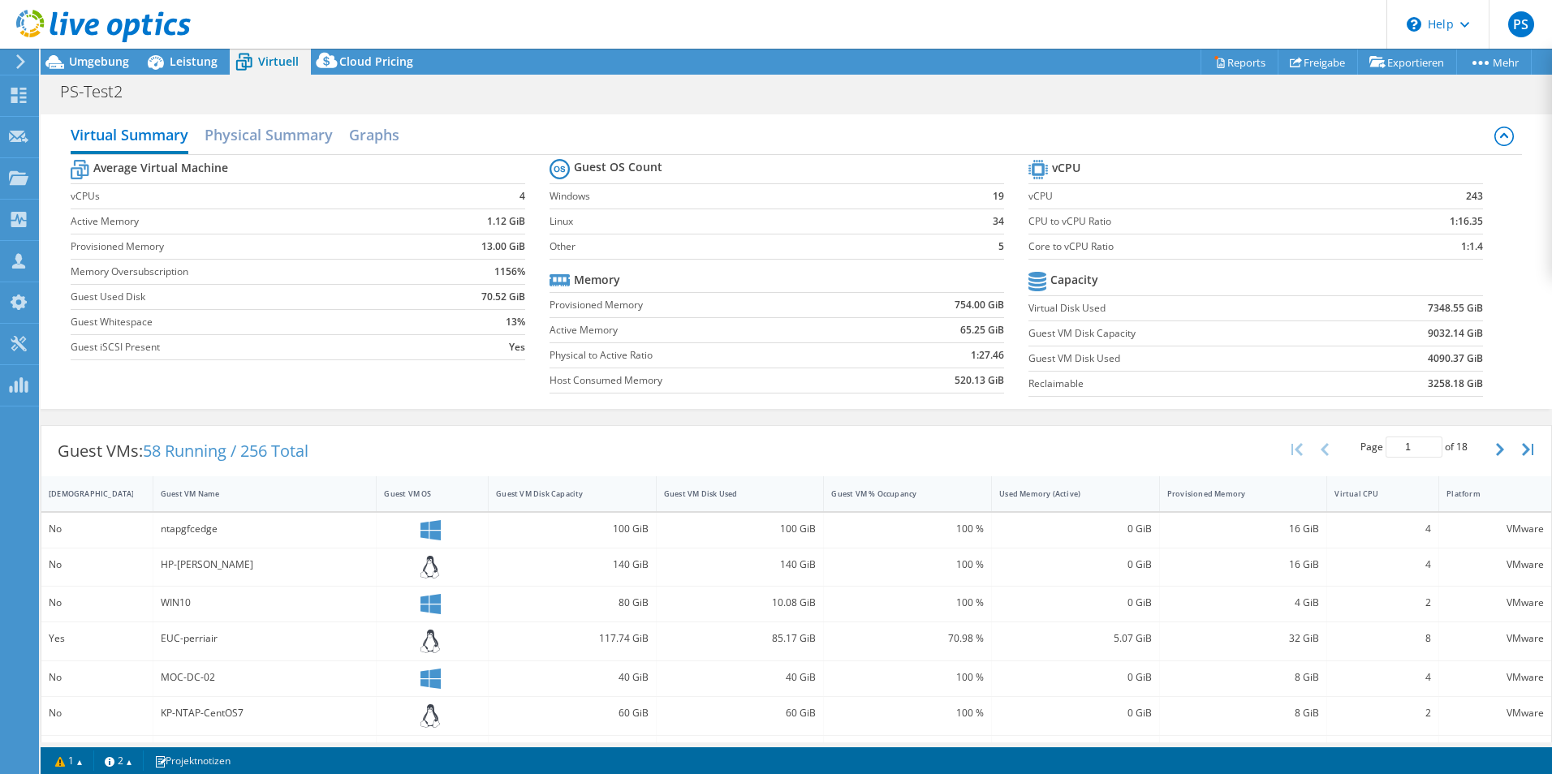
click at [278, 539] on div "ntapgfcedge" at bounding box center [265, 530] width 224 height 35
click at [274, 131] on h2 "Physical Summary" at bounding box center [269, 136] width 128 height 36
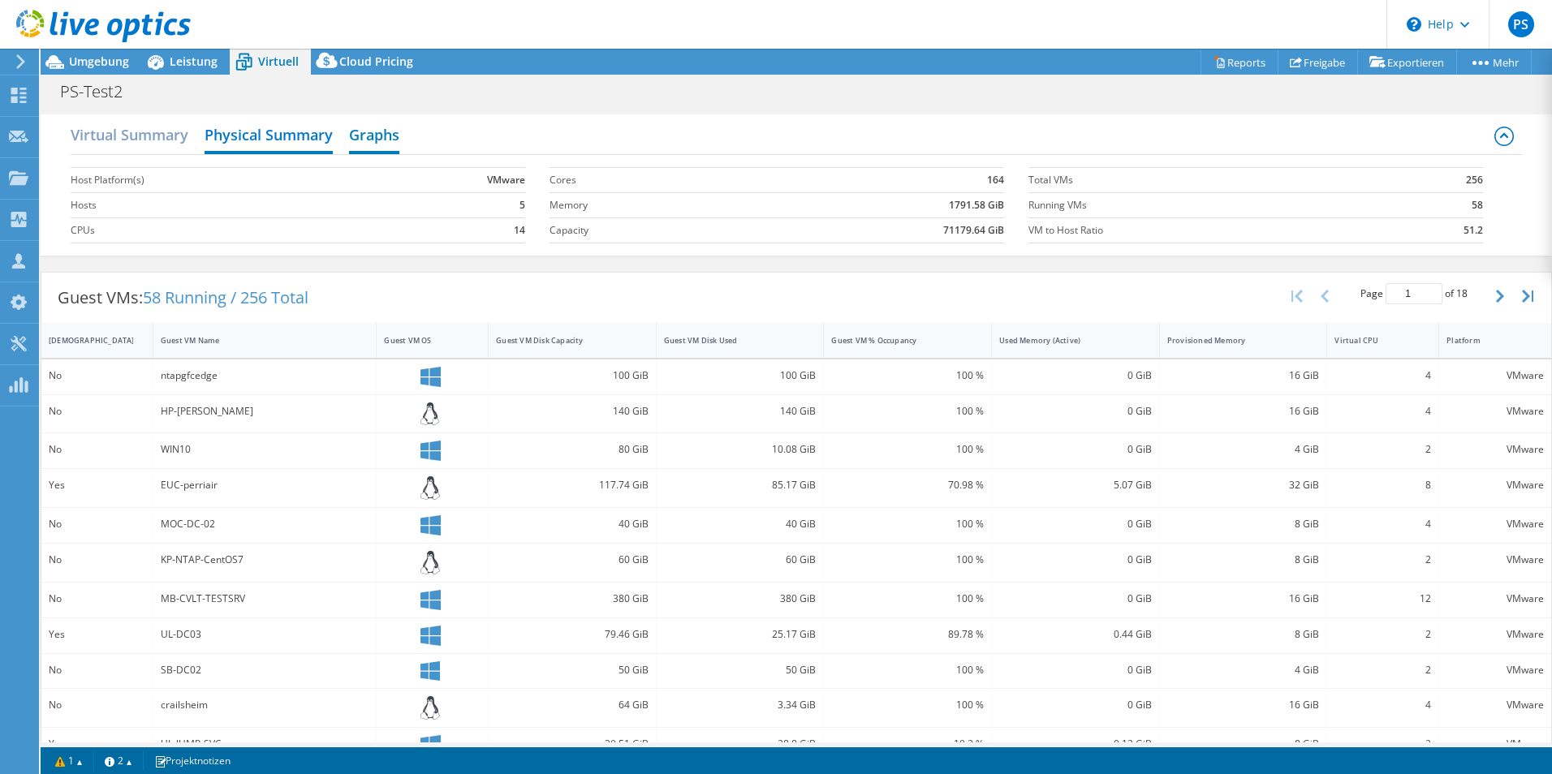
click at [368, 137] on h2 "Graphs" at bounding box center [374, 136] width 50 height 36
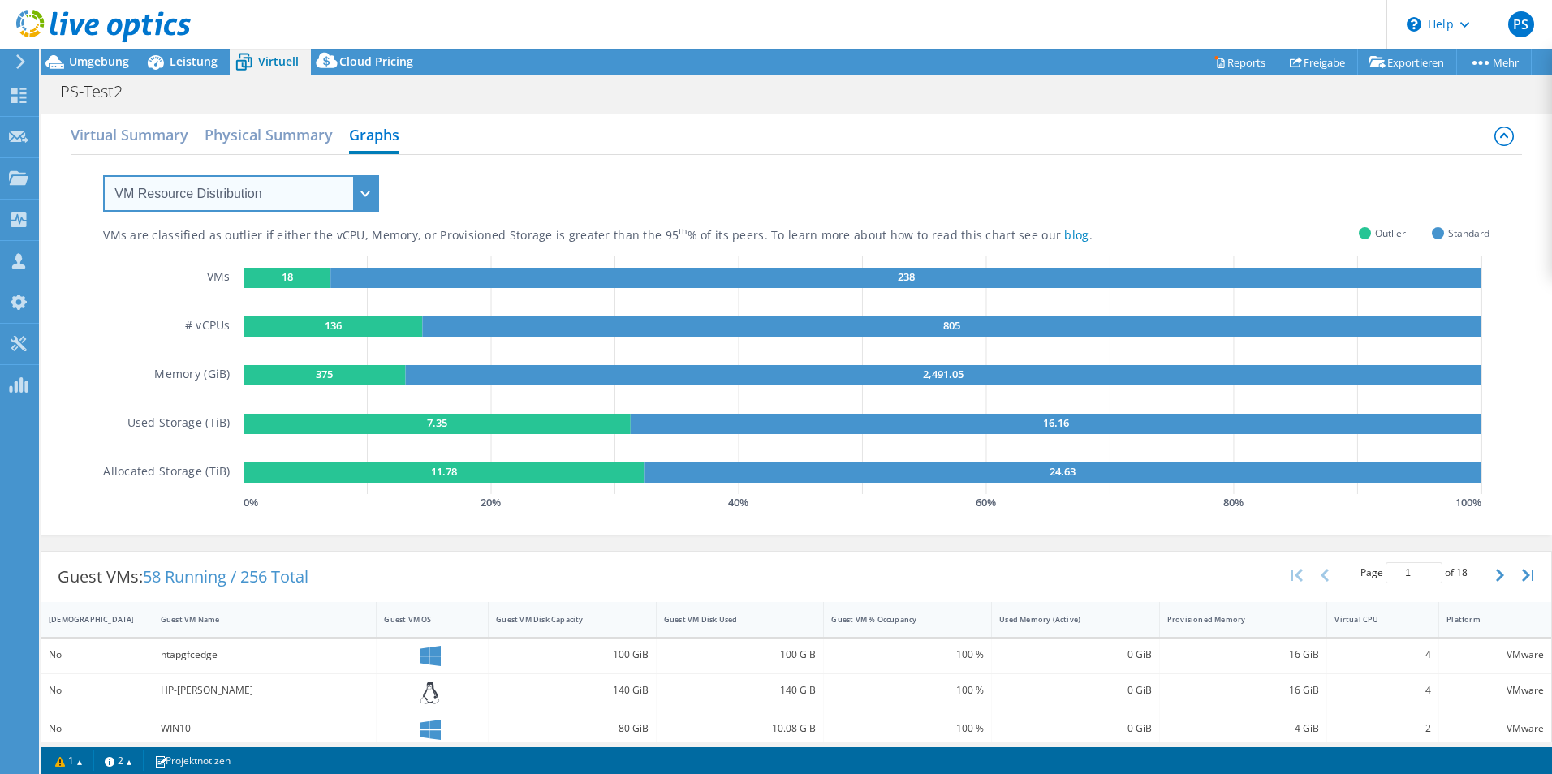
click at [287, 200] on select "VM Resource Distribution Provisioning Contrast Over Provisioning" at bounding box center [241, 193] width 276 height 37
click at [103, 175] on select "VM Resource Distribution Provisioning Contrast Over Provisioning" at bounding box center [241, 193] width 276 height 37
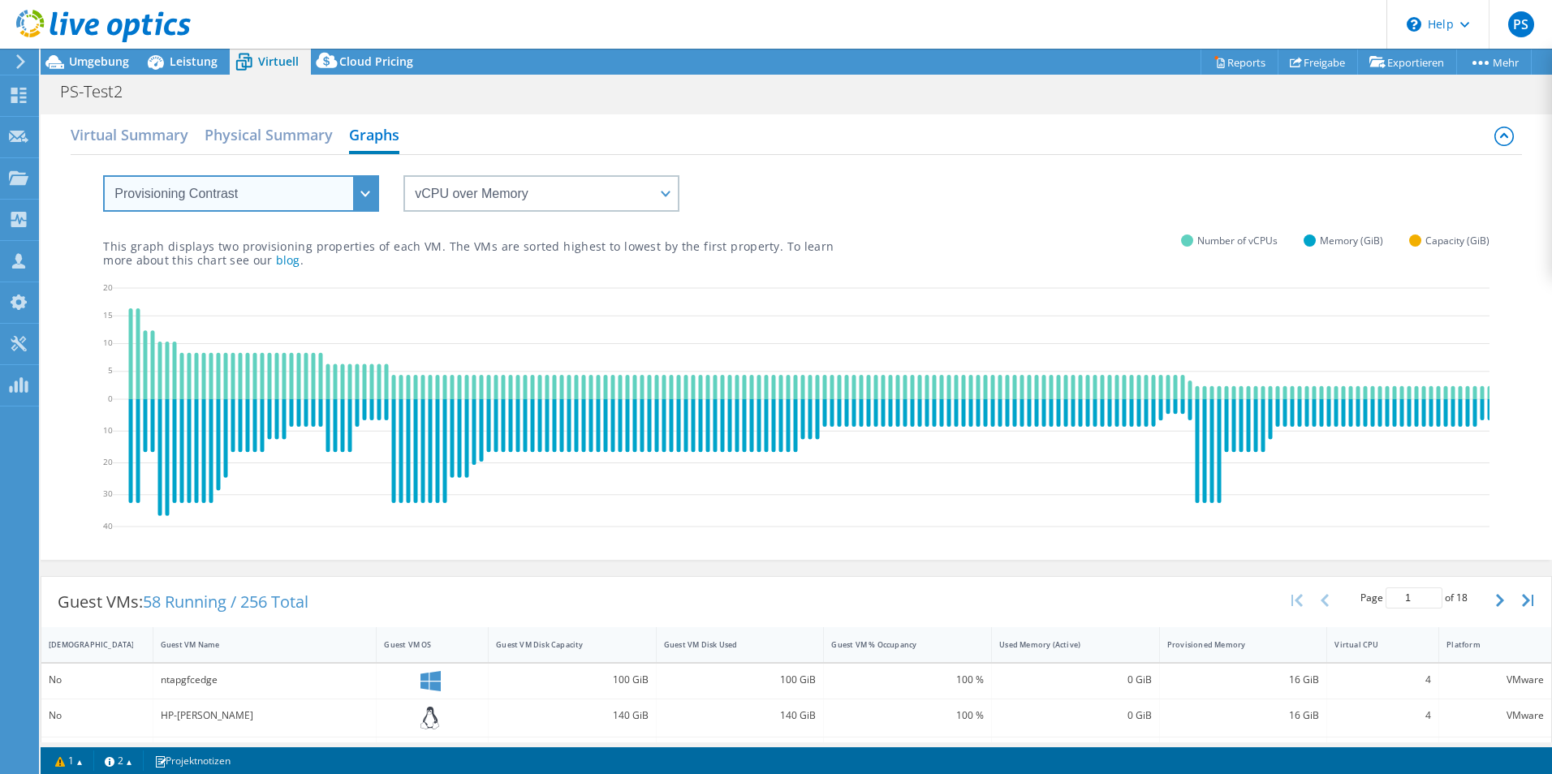
click at [289, 190] on select "VM Resource Distribution Provisioning Contrast Over Provisioning" at bounding box center [241, 193] width 276 height 37
click at [103, 175] on select "VM Resource Distribution Provisioning Contrast Over Provisioning" at bounding box center [241, 193] width 276 height 37
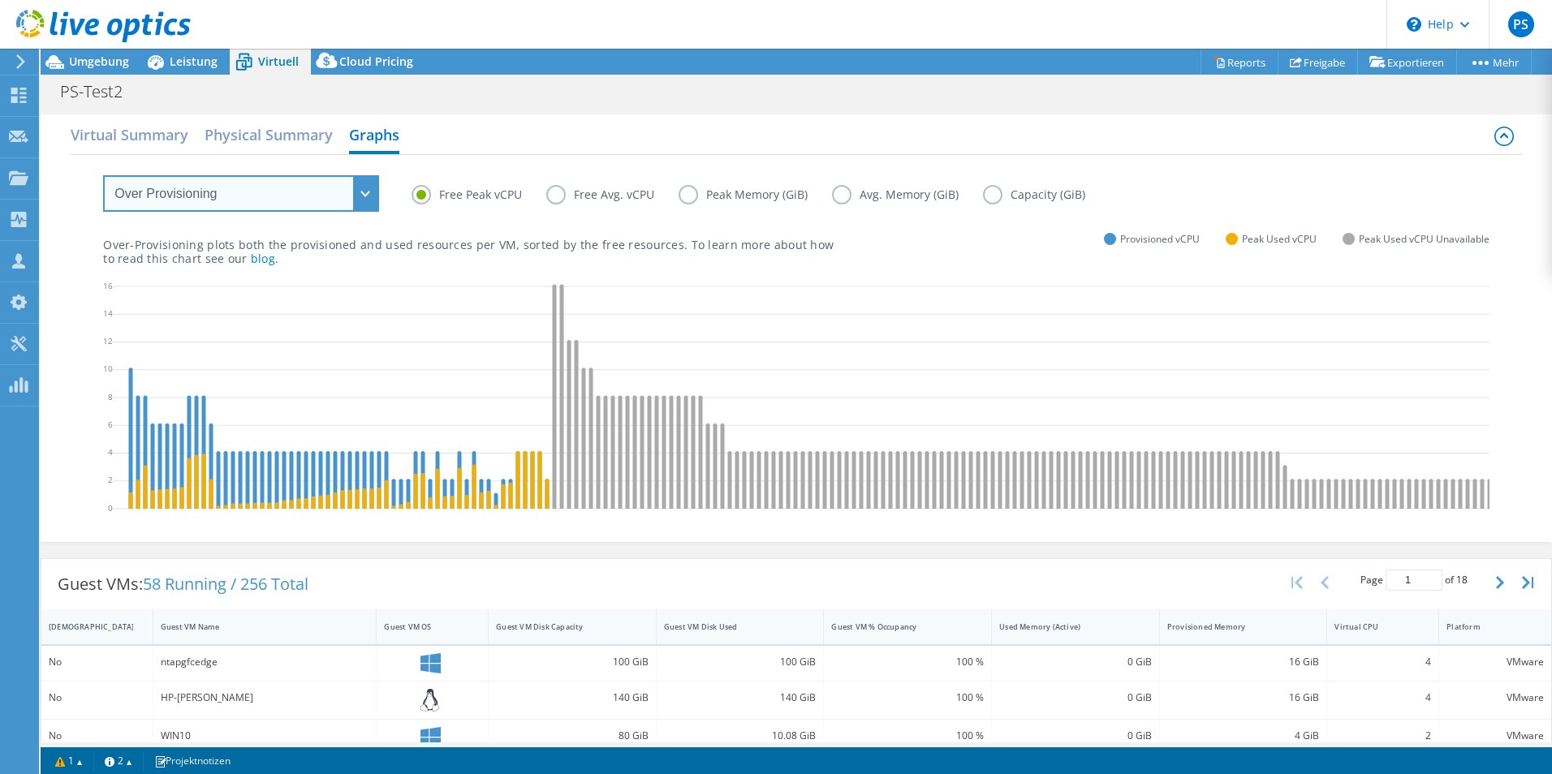
click at [284, 200] on select "VM Resource Distribution Provisioning Contrast Over Provisioning" at bounding box center [241, 193] width 276 height 37
select select "VM Resource Distribution"
click at [103, 175] on select "VM Resource Distribution Provisioning Contrast Over Provisioning" at bounding box center [241, 193] width 276 height 37
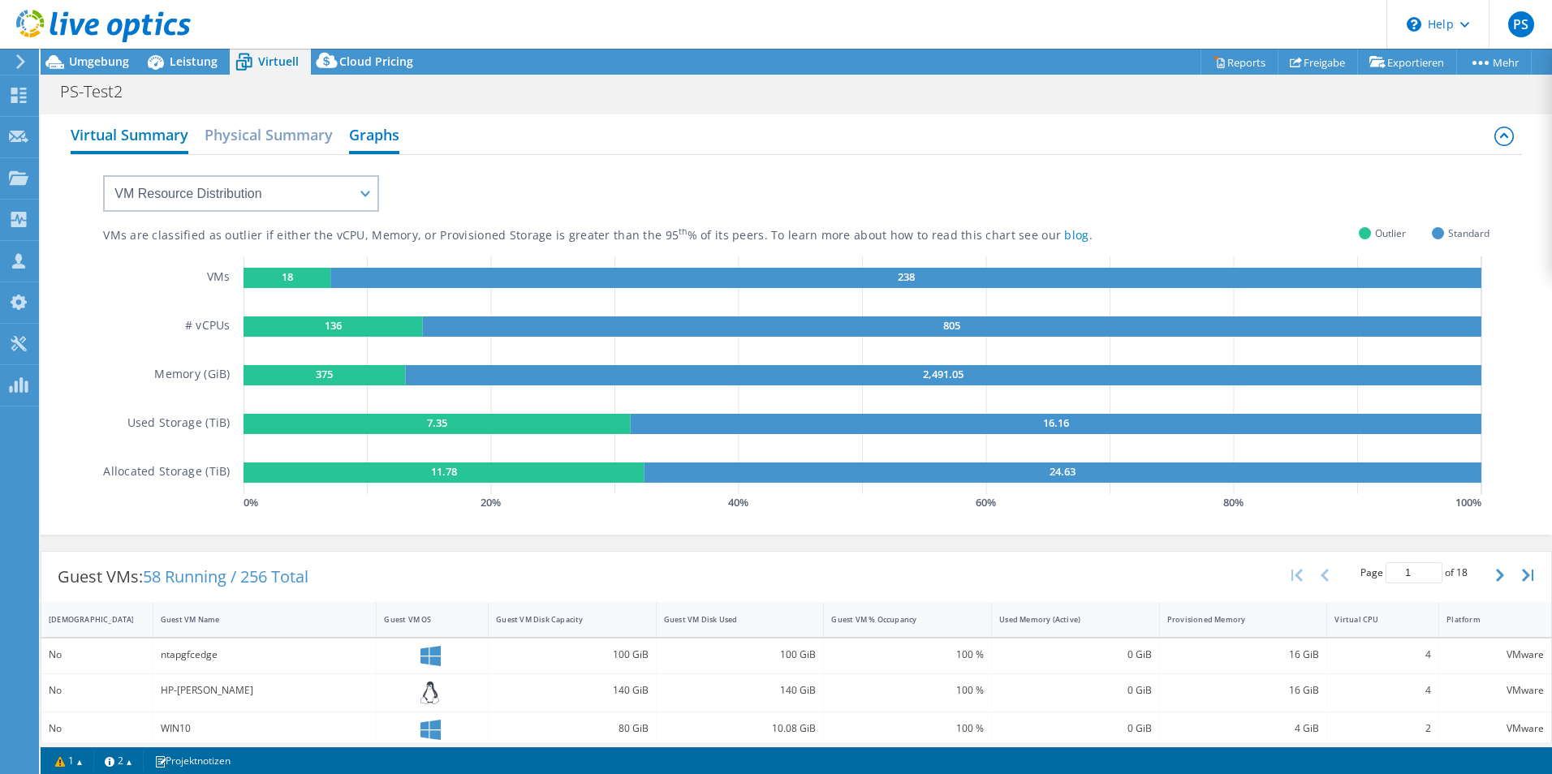
click at [99, 123] on h2 "Virtual Summary" at bounding box center [130, 136] width 118 height 36
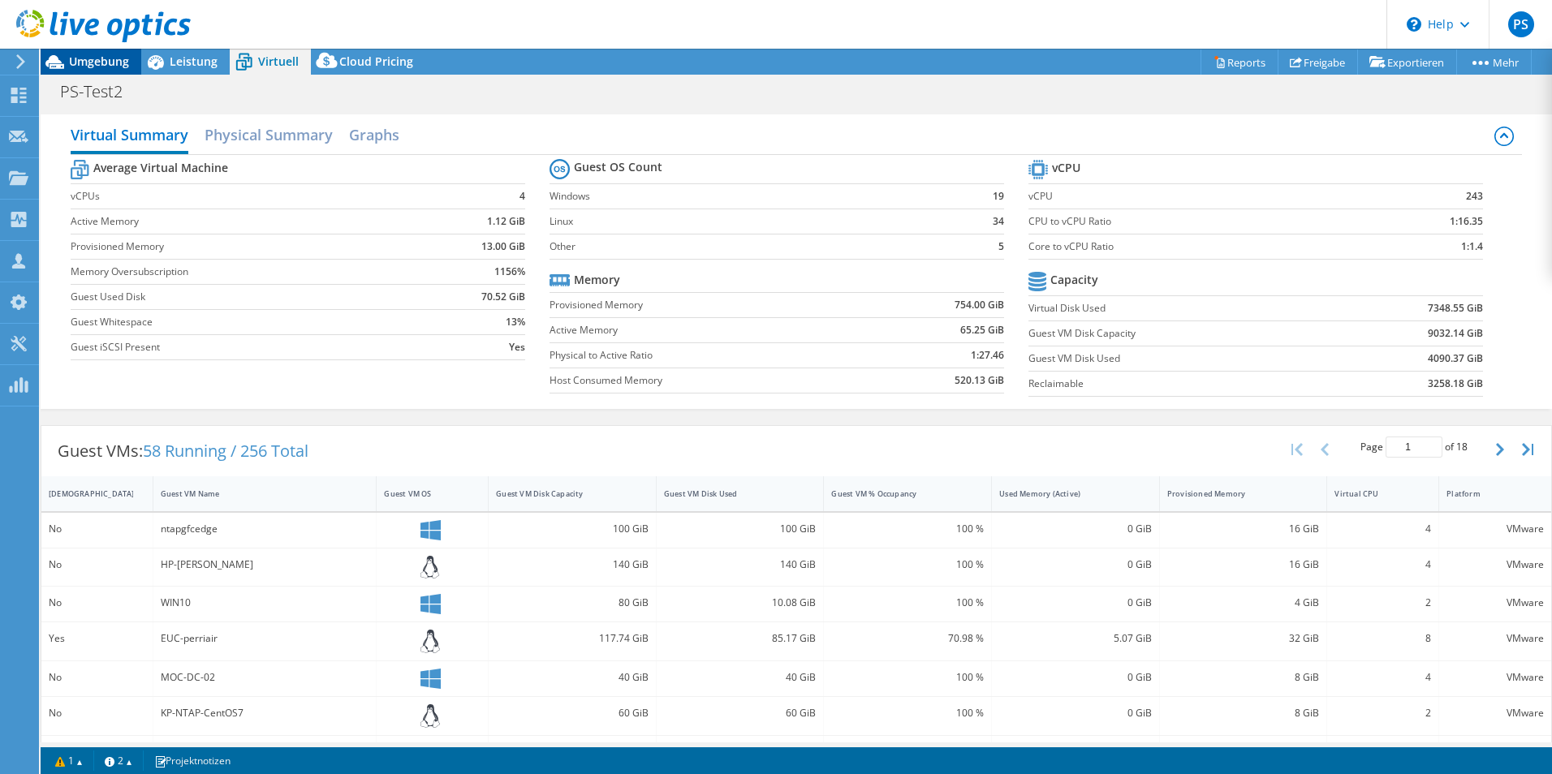
click at [101, 62] on span "Umgebung" at bounding box center [99, 61] width 60 height 15
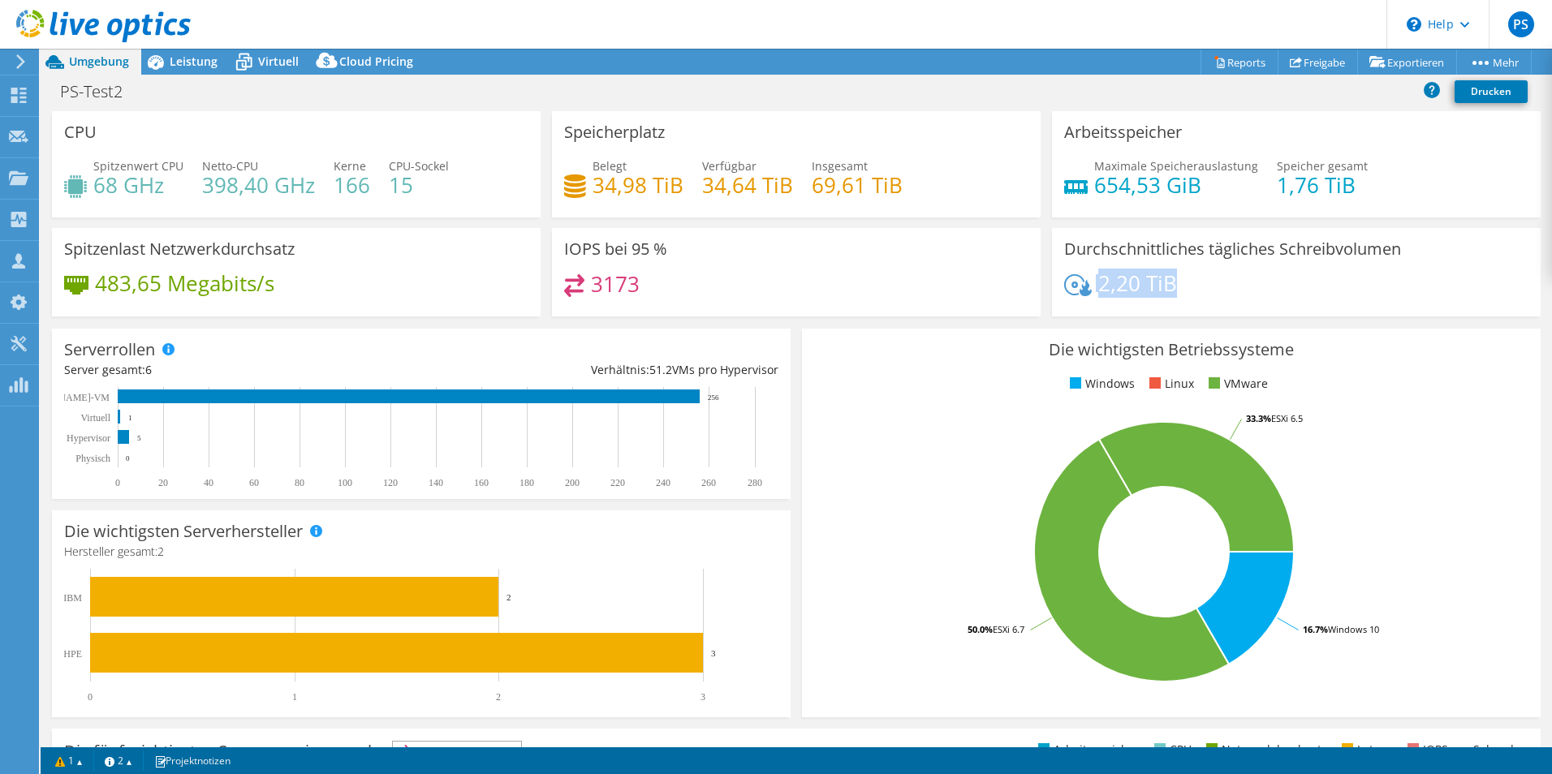
drag, startPoint x: 1192, startPoint y: 279, endPoint x: 1079, endPoint y: 277, distance: 113.7
click at [1079, 277] on div "2,20 TiB" at bounding box center [1296, 291] width 464 height 34
click at [1079, 277] on icon at bounding box center [1078, 285] width 28 height 22
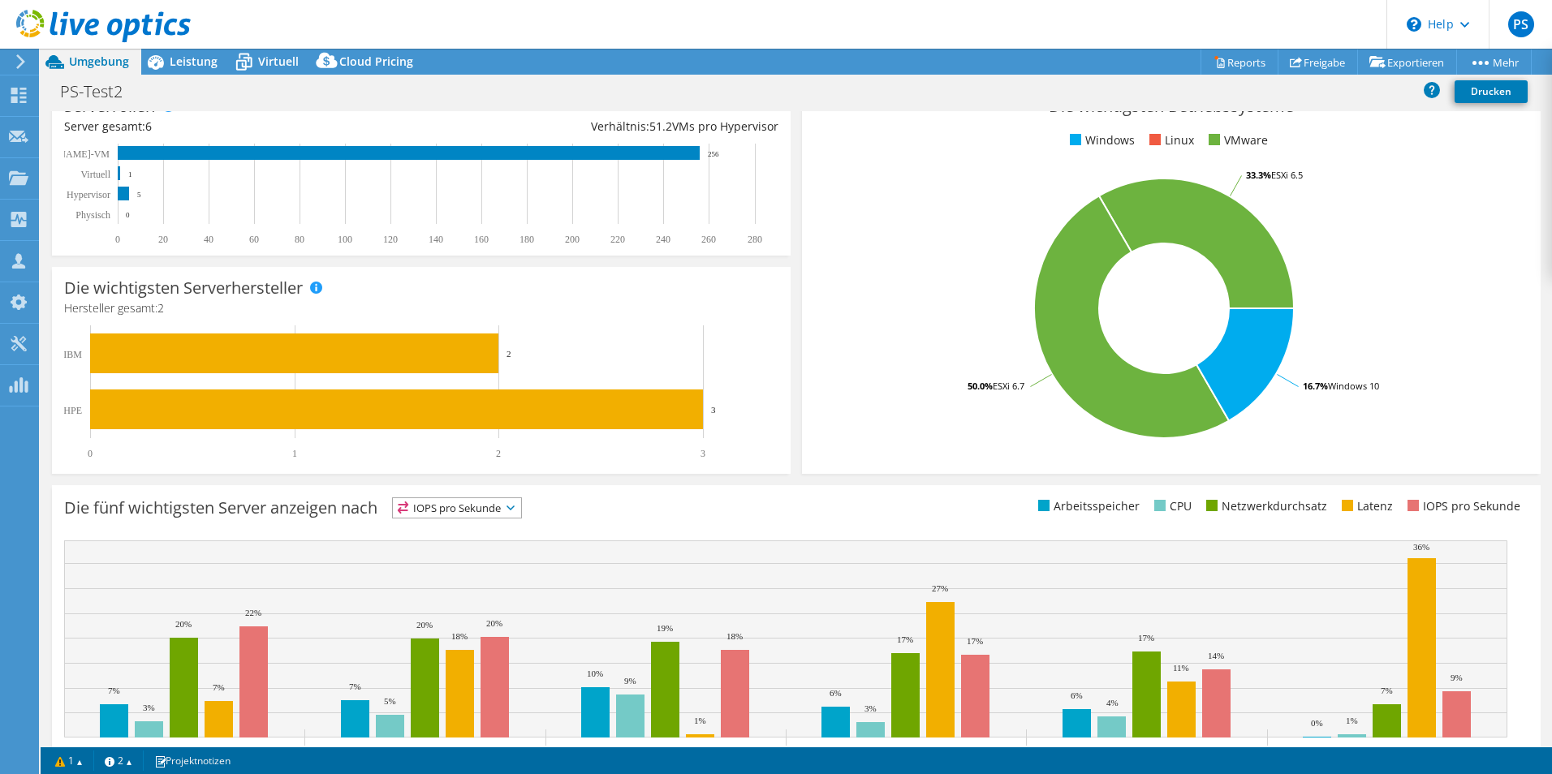
scroll to position [309, 0]
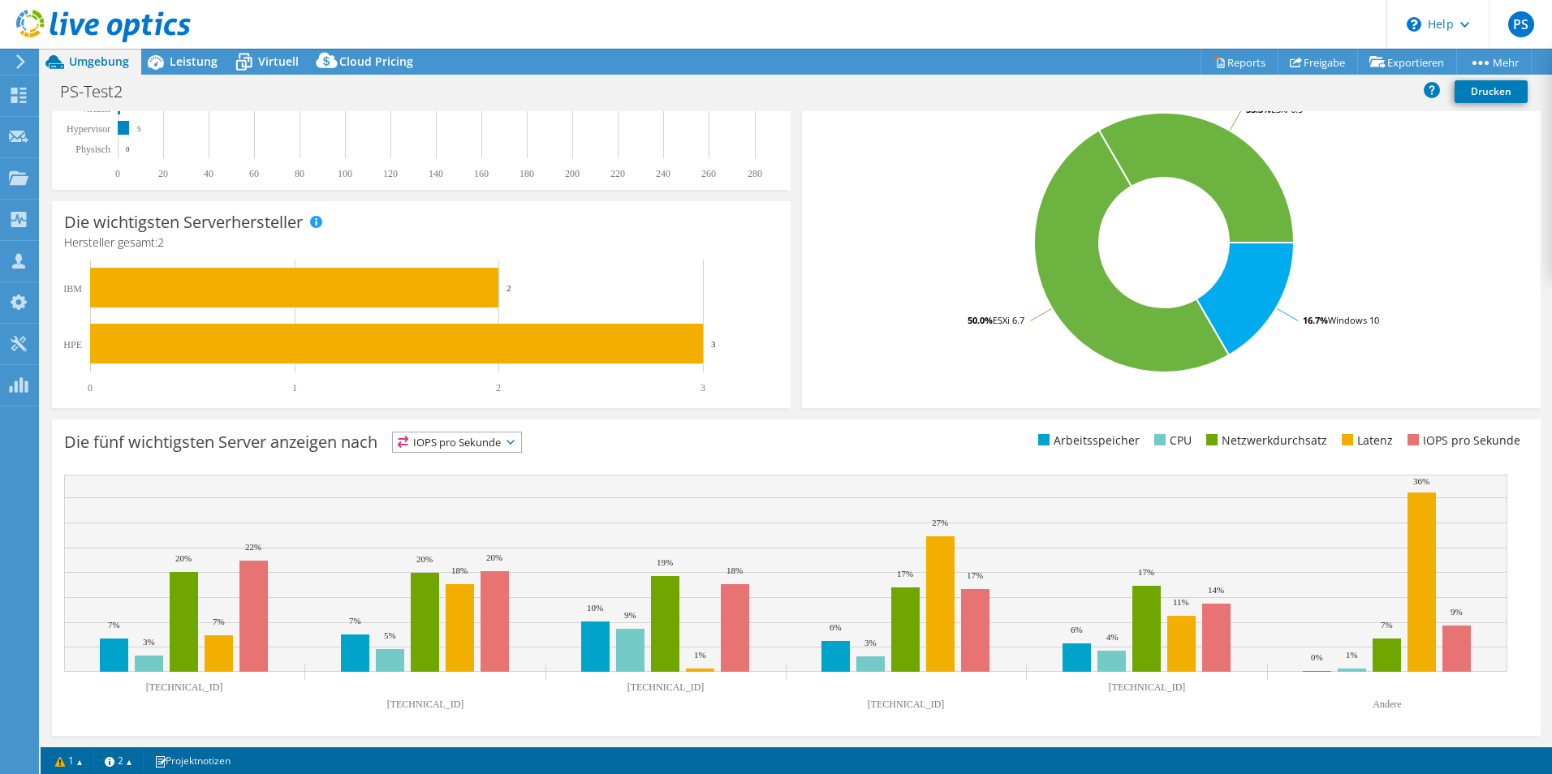
click at [484, 442] on span "IOPS pro Sekunde" at bounding box center [457, 442] width 128 height 19
click at [460, 533] on li "Netzwerkdurchsatz" at bounding box center [457, 531] width 128 height 23
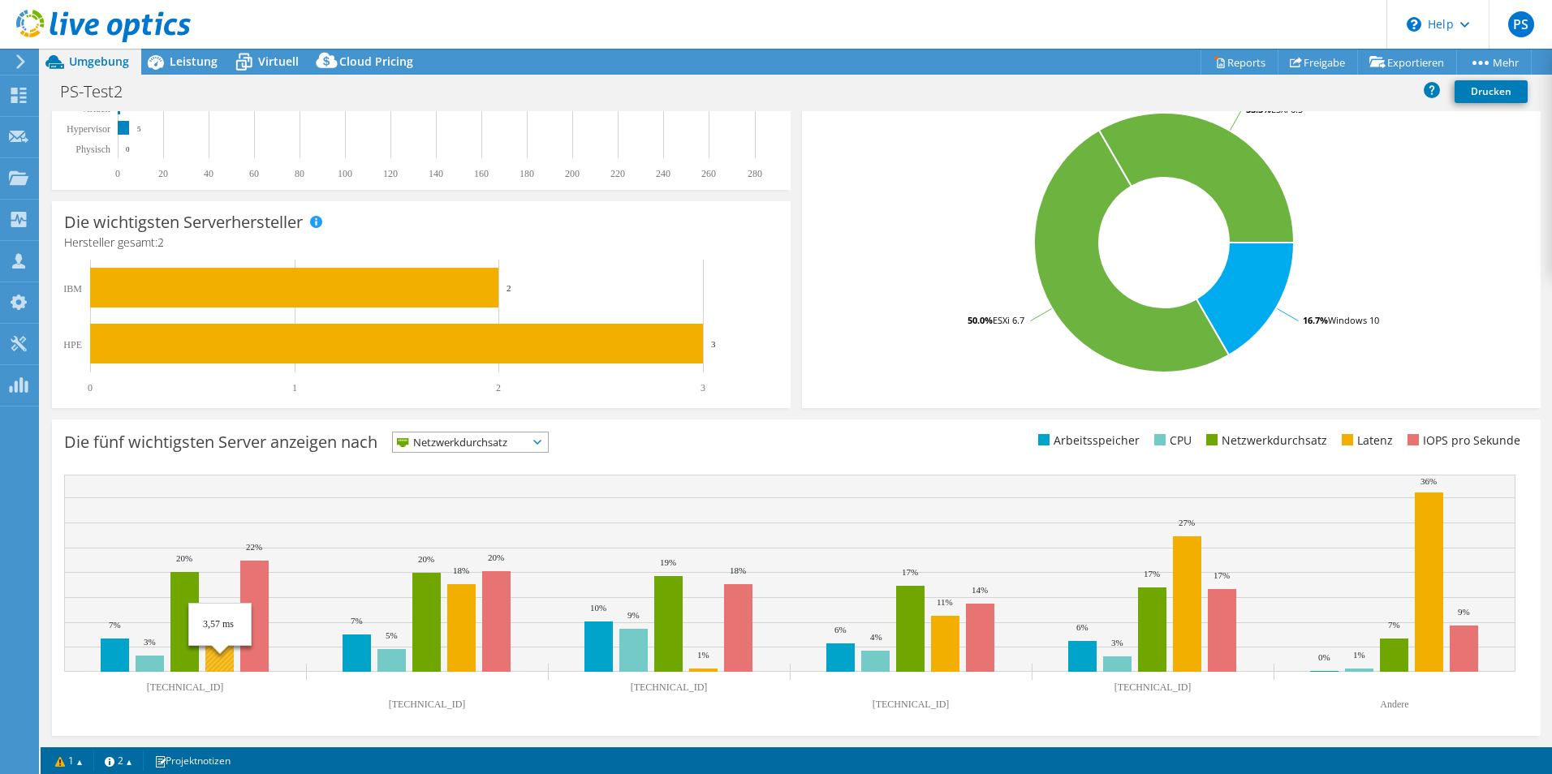
click at [212, 646] on rect at bounding box center [219, 654] width 28 height 37
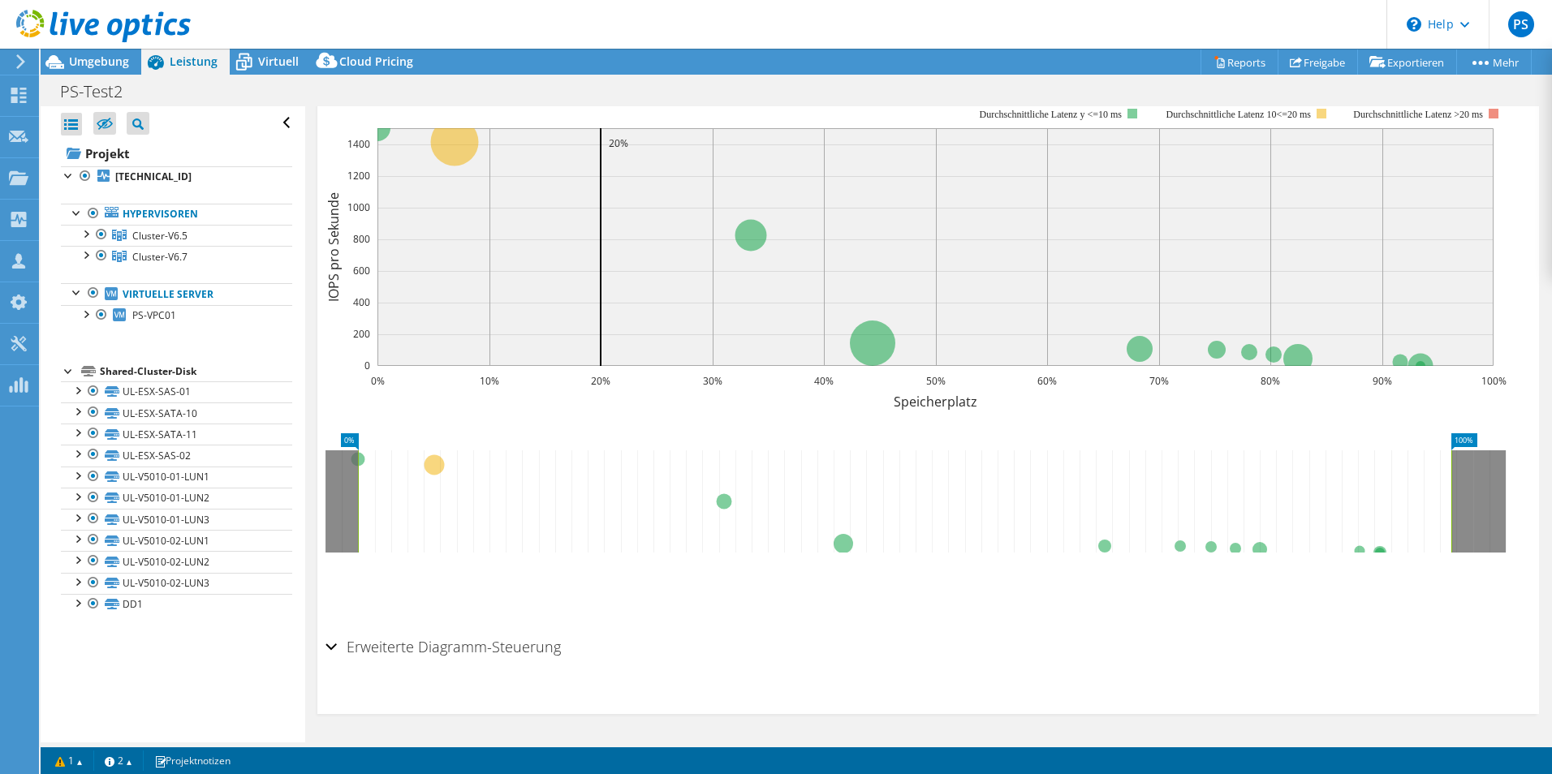
scroll to position [661, 0]
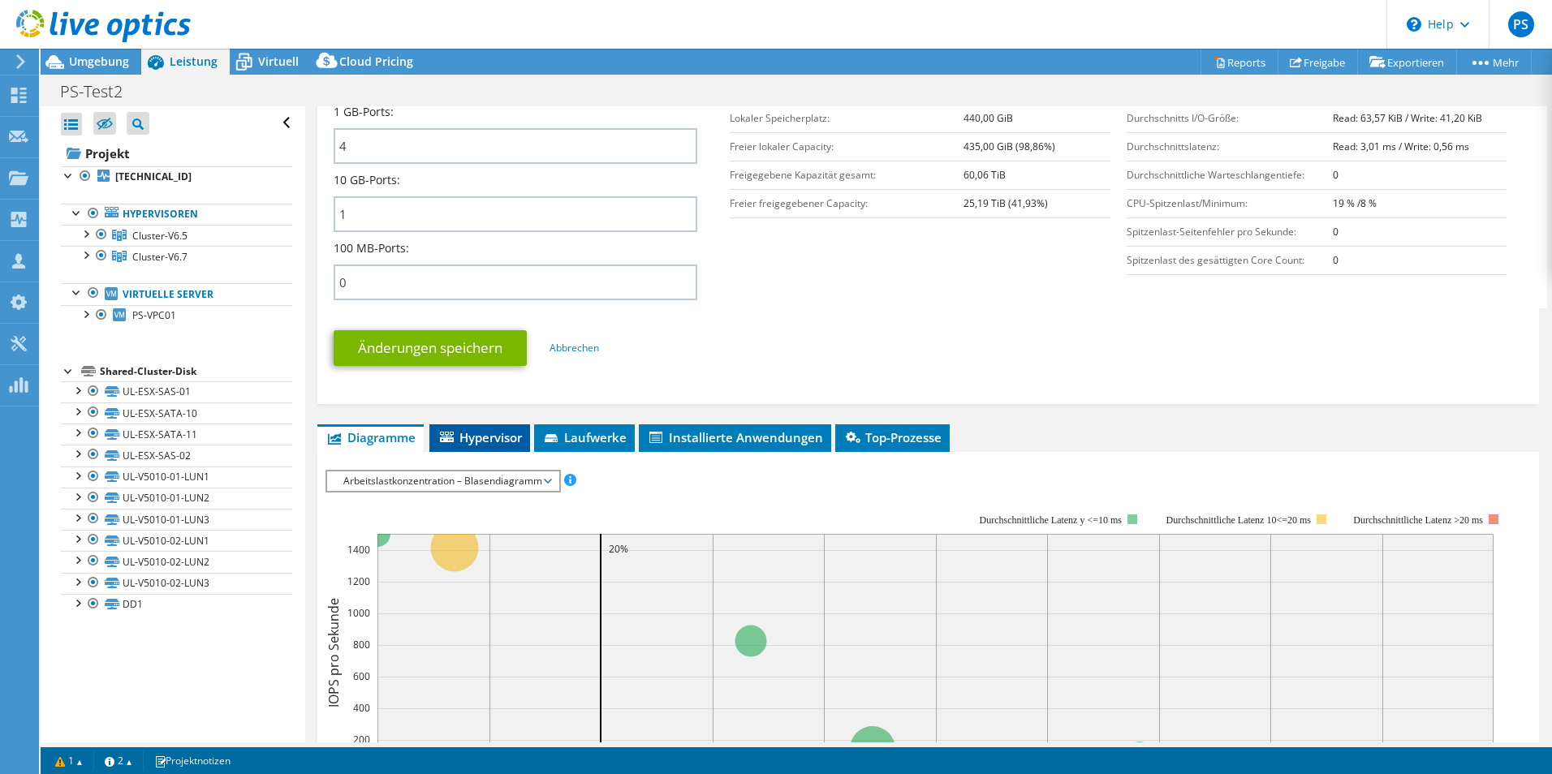
click at [503, 440] on span "Hypervisor" at bounding box center [479, 437] width 84 height 16
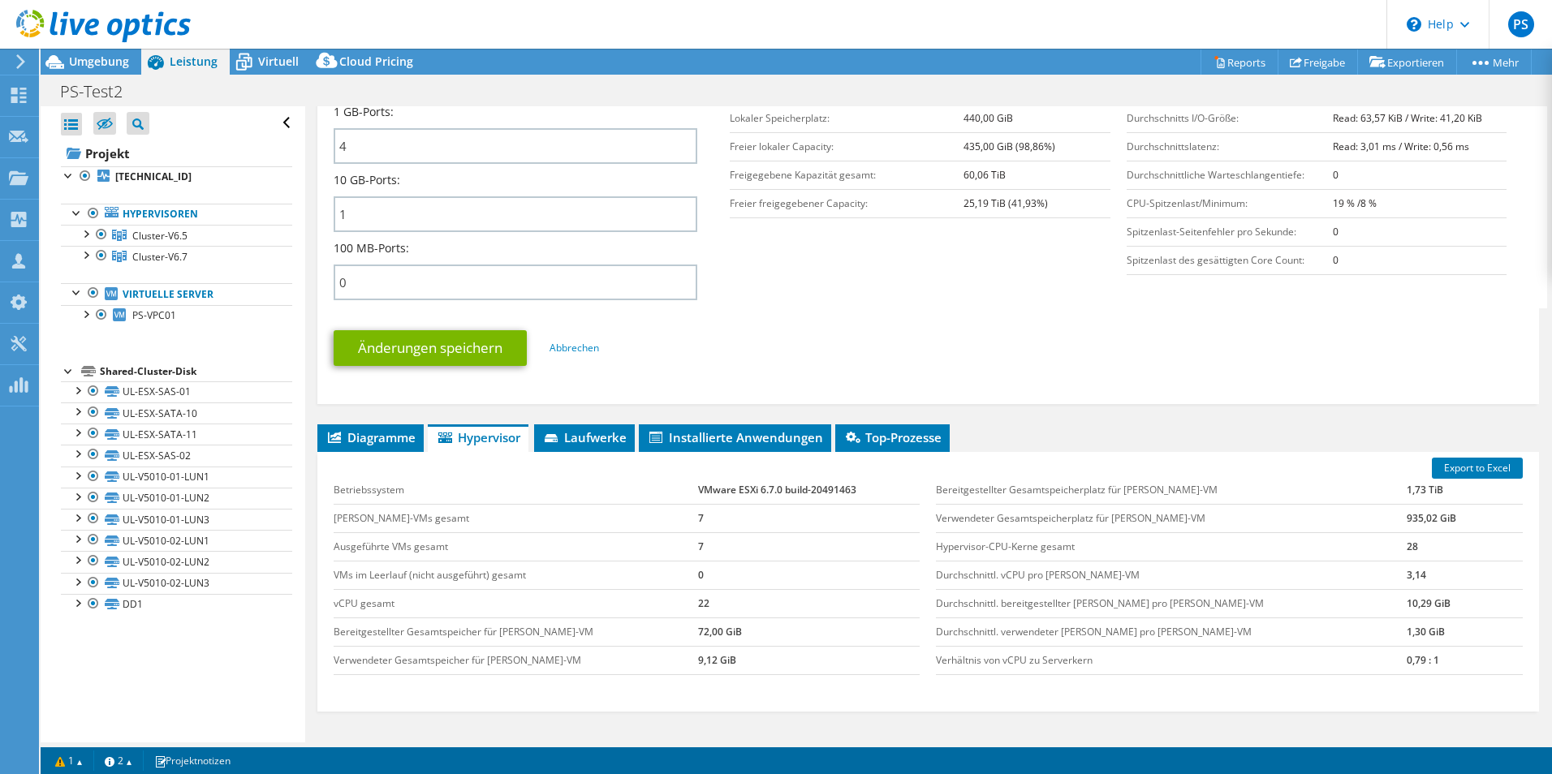
scroll to position [743, 0]
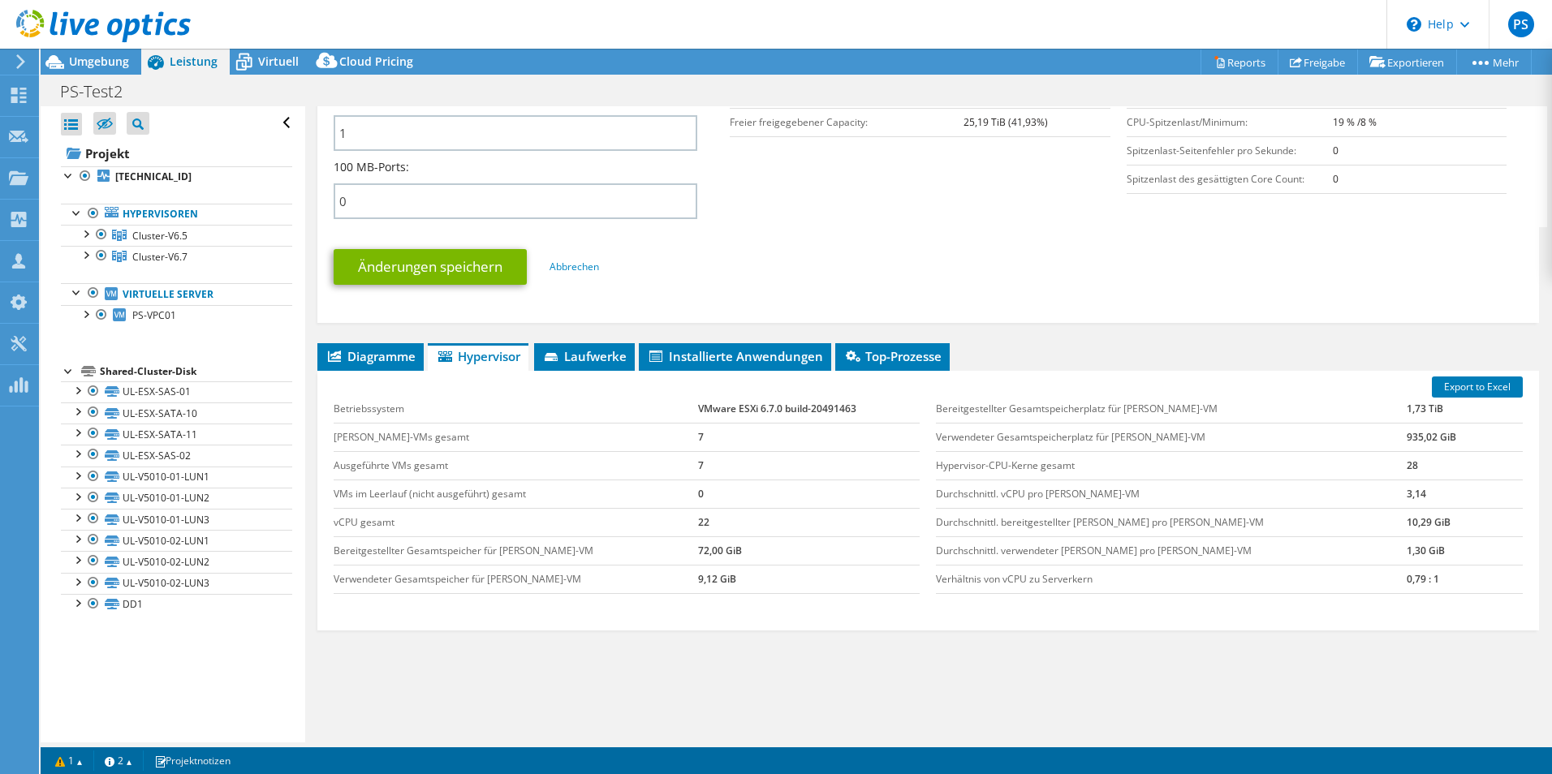
click at [592, 439] on td "[PERSON_NAME]-VMs gesamt" at bounding box center [516, 437] width 364 height 28
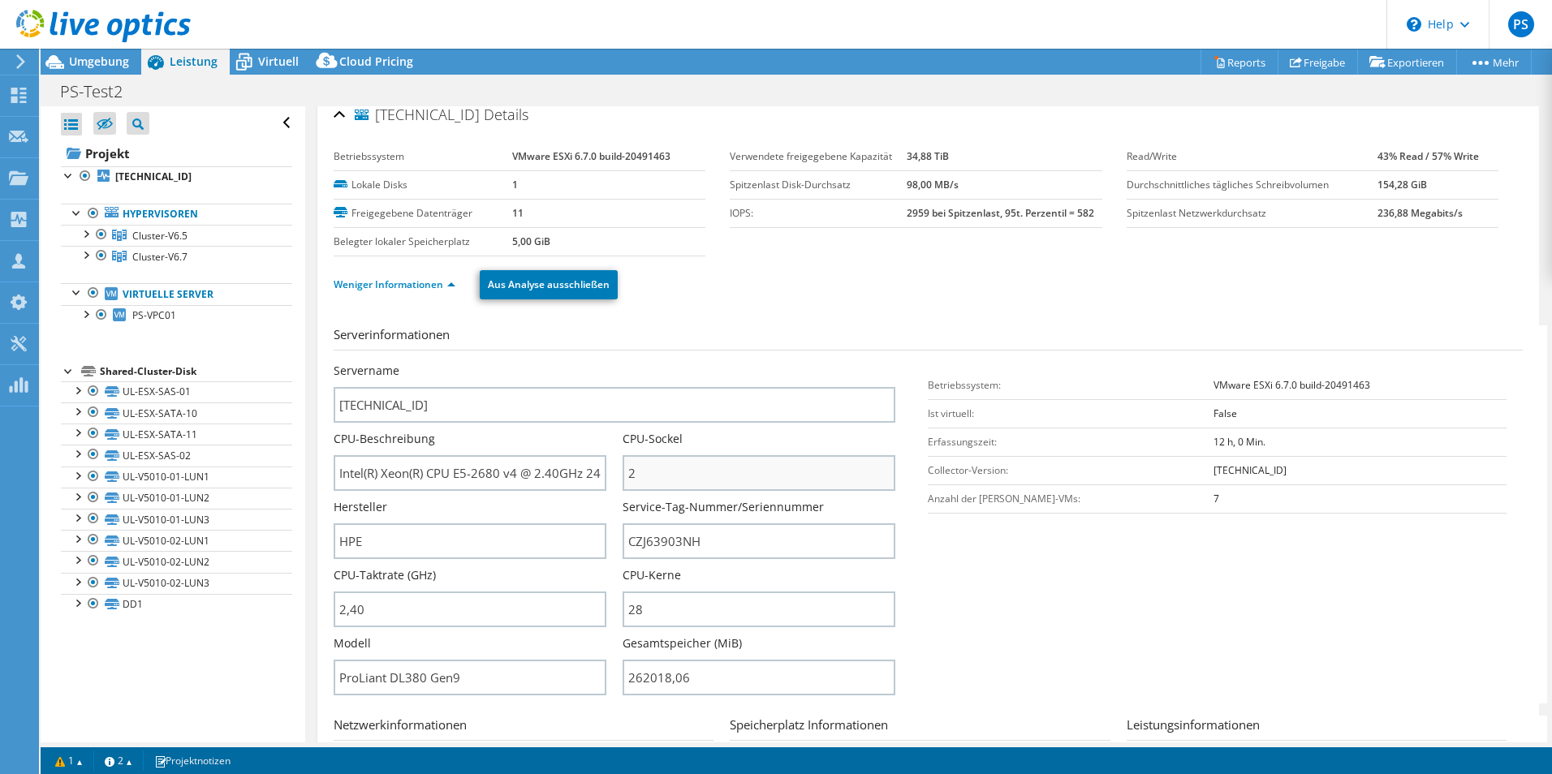
scroll to position [0, 0]
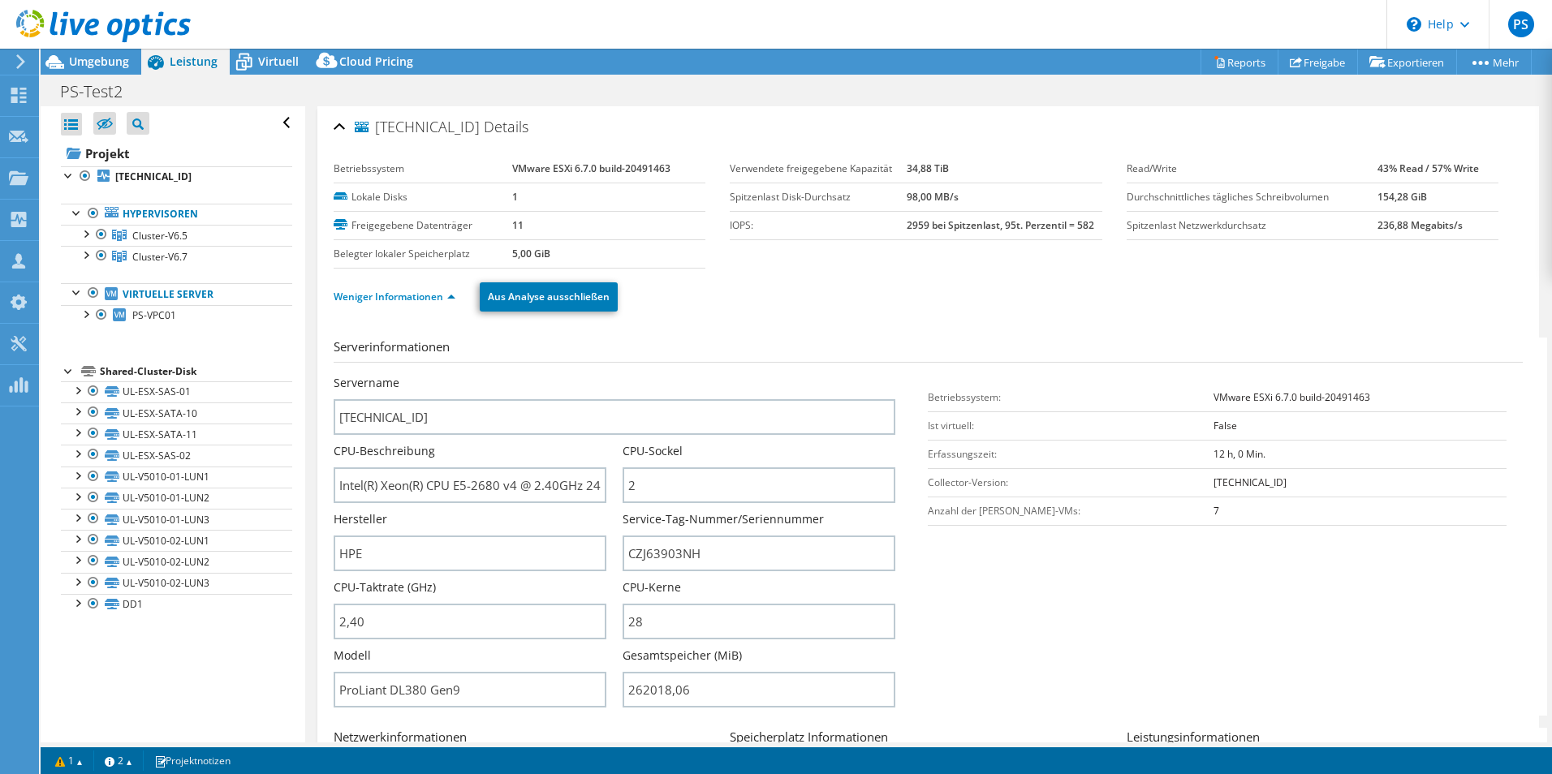
click at [192, 64] on span "Leistung" at bounding box center [194, 61] width 48 height 15
click at [114, 60] on span "Umgebung" at bounding box center [99, 61] width 60 height 15
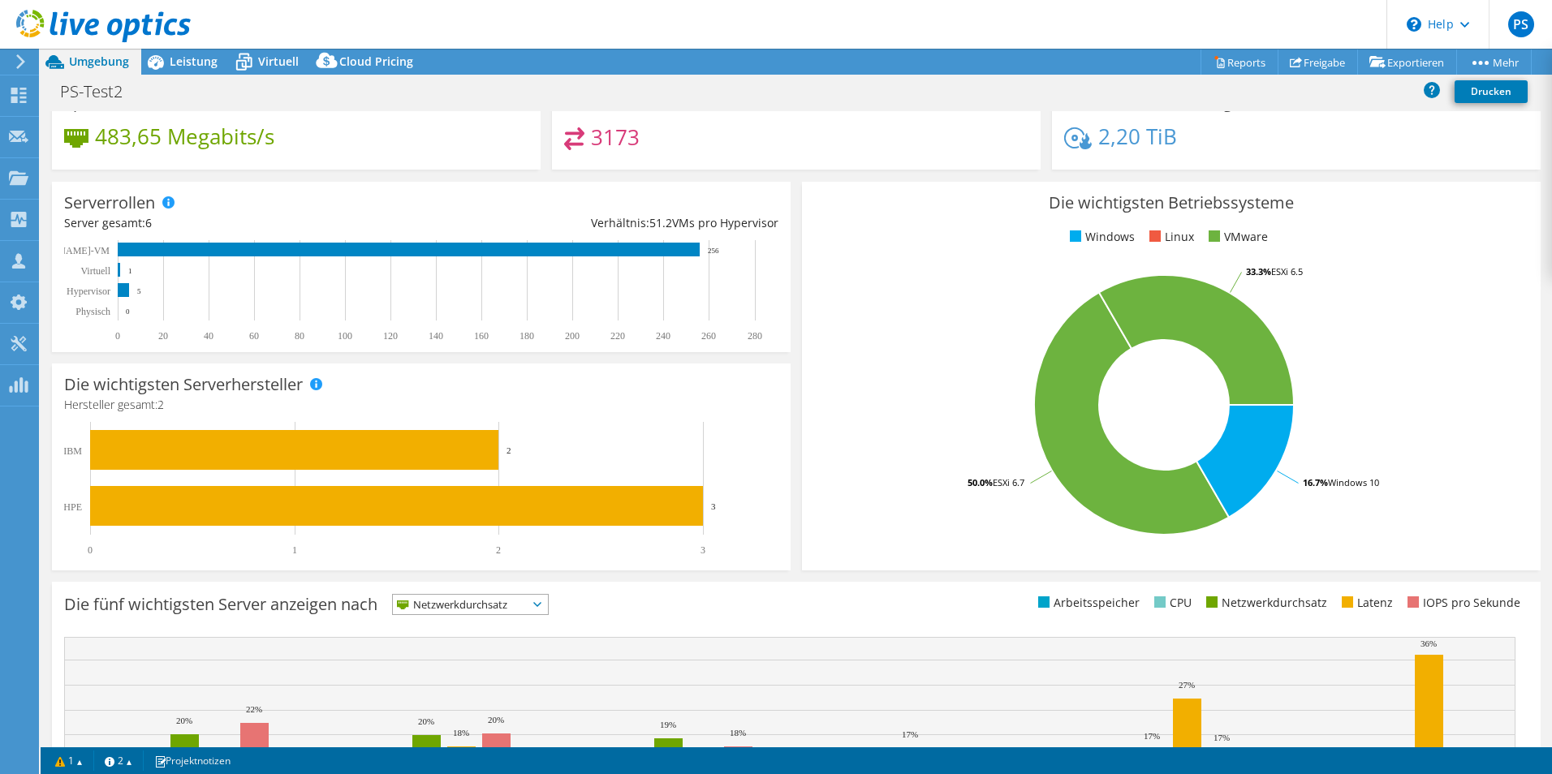
scroll to position [309, 0]
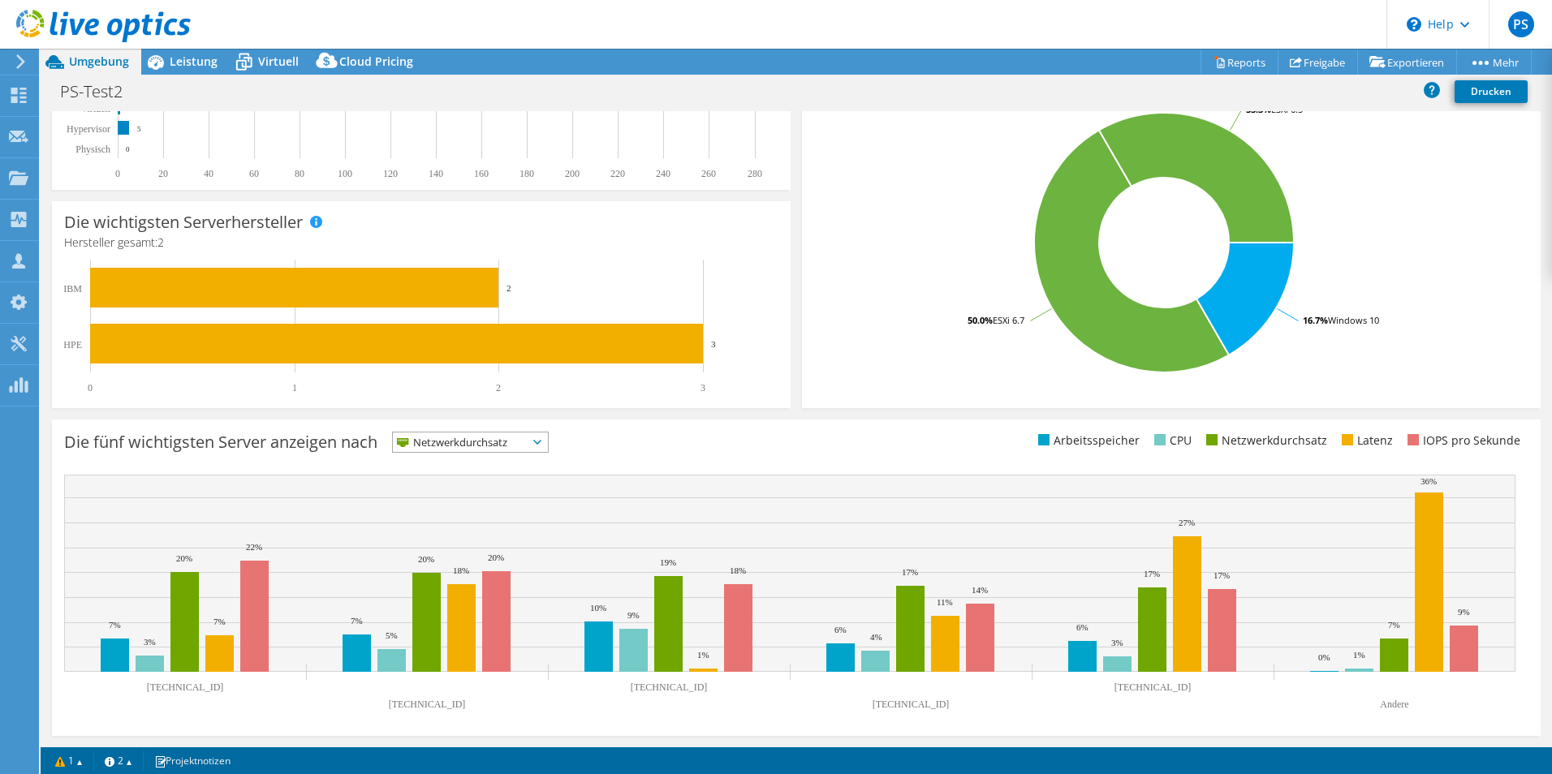
click at [505, 446] on span "Netzwerkdurchsatz" at bounding box center [460, 442] width 135 height 19
click at [492, 483] on li "Arbeitsspeicher" at bounding box center [470, 486] width 155 height 23
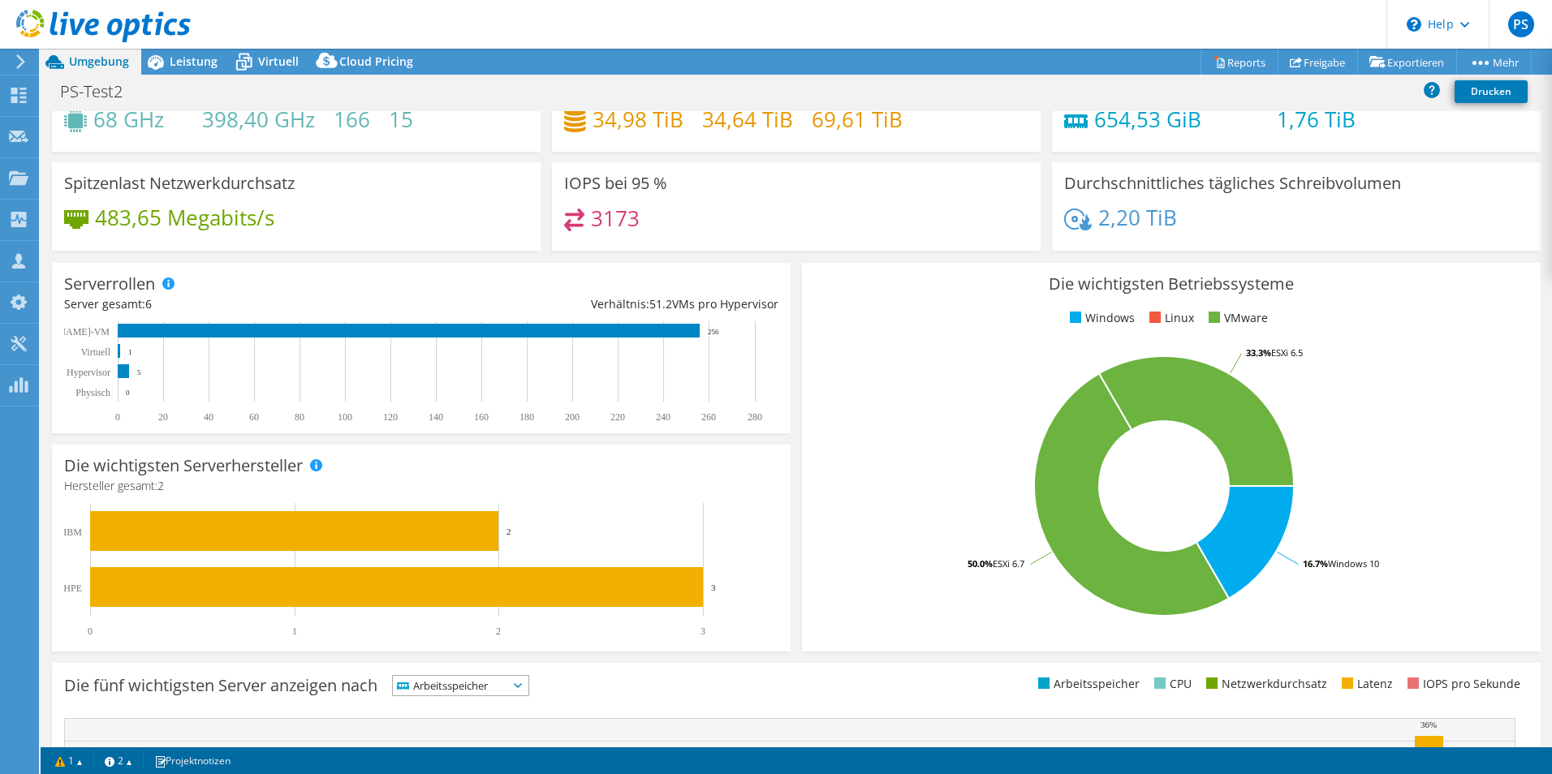
scroll to position [0, 0]
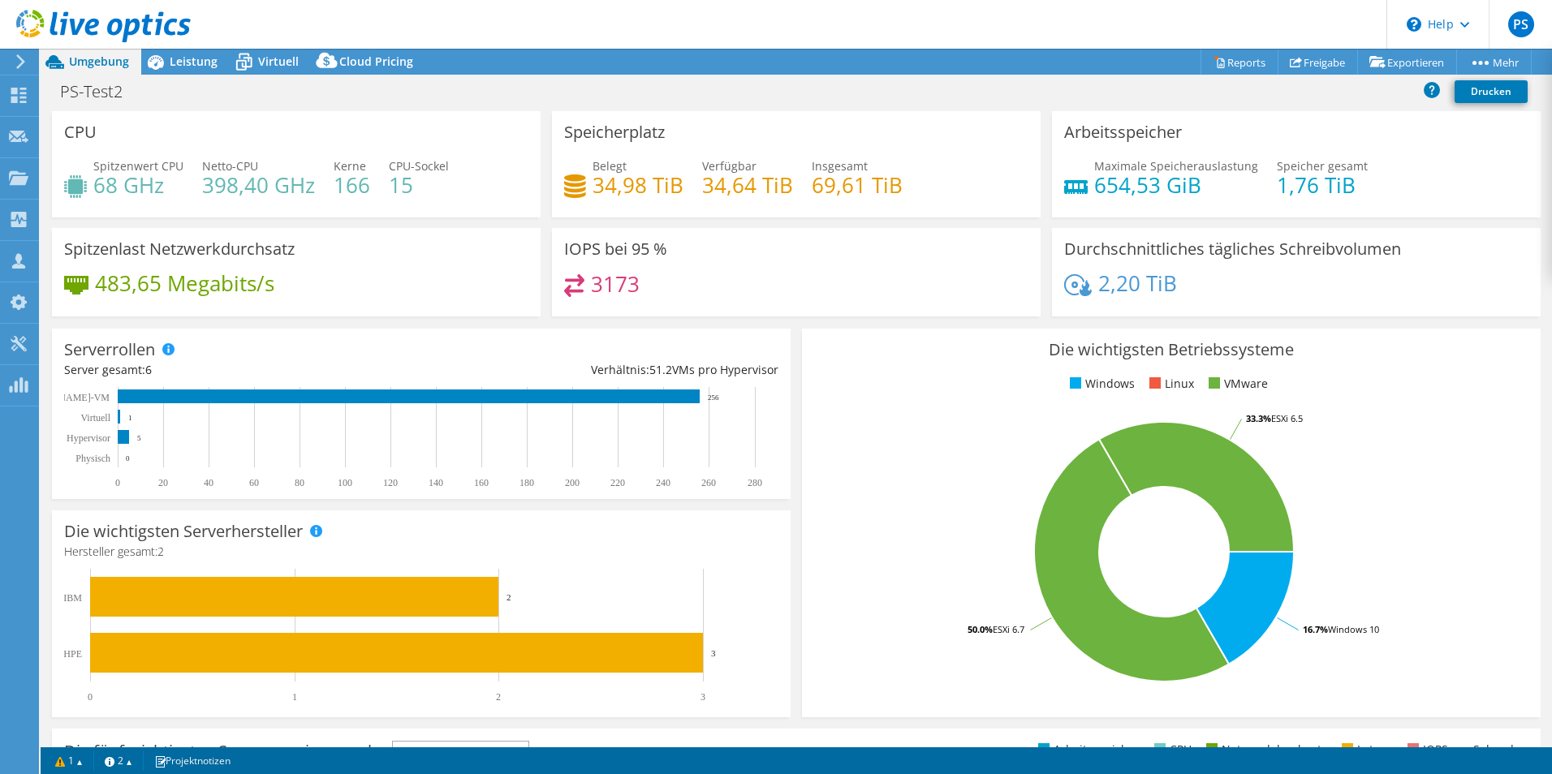
click at [1098, 284] on h4 "2,20 TiB" at bounding box center [1137, 283] width 79 height 18
drag, startPoint x: 1095, startPoint y: 284, endPoint x: 1222, endPoint y: 281, distance: 127.5
click at [1221, 281] on div "2,20 TiB" at bounding box center [1296, 291] width 464 height 34
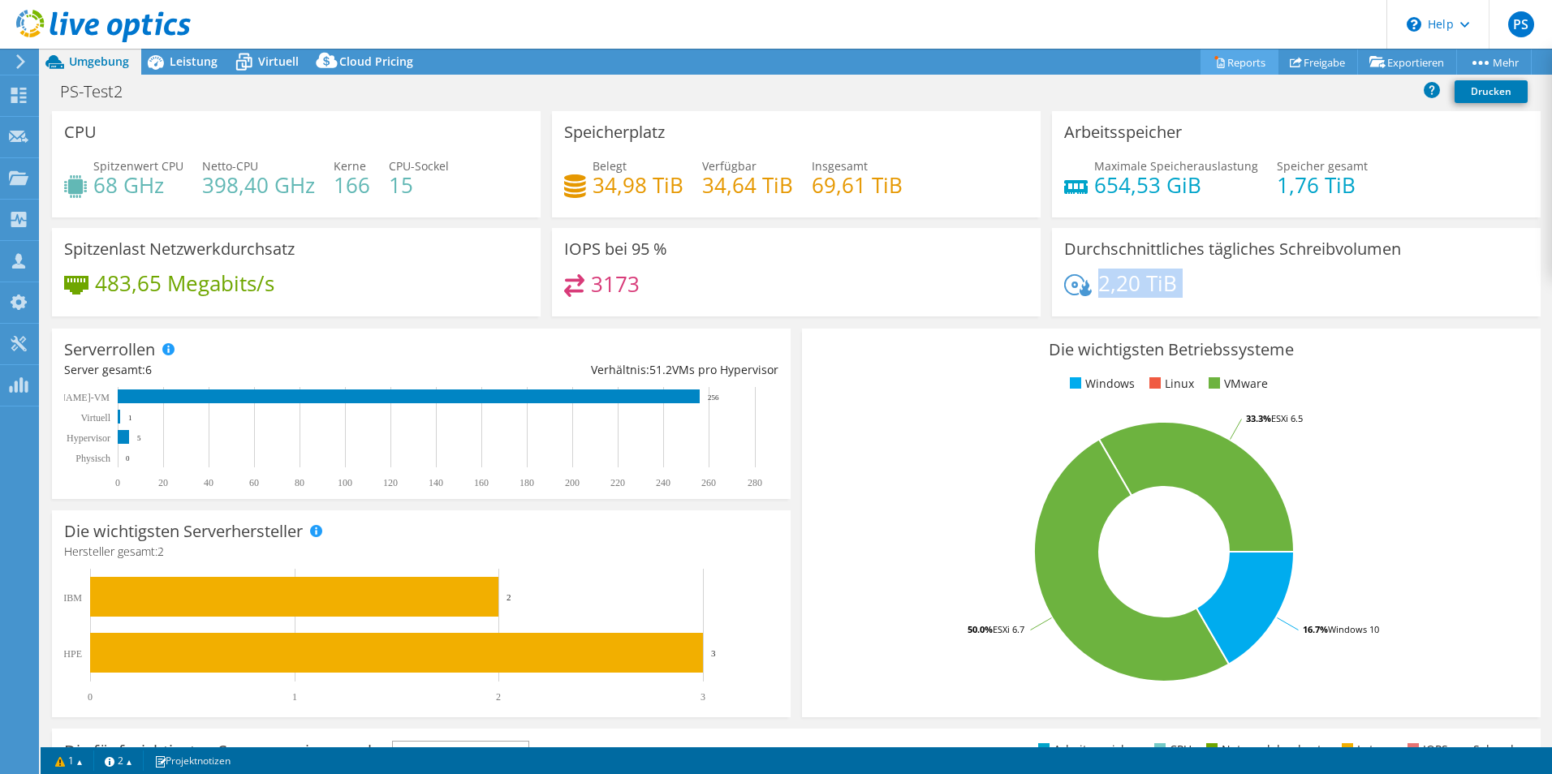
click at [1238, 66] on link "Reports" at bounding box center [1239, 62] width 78 height 25
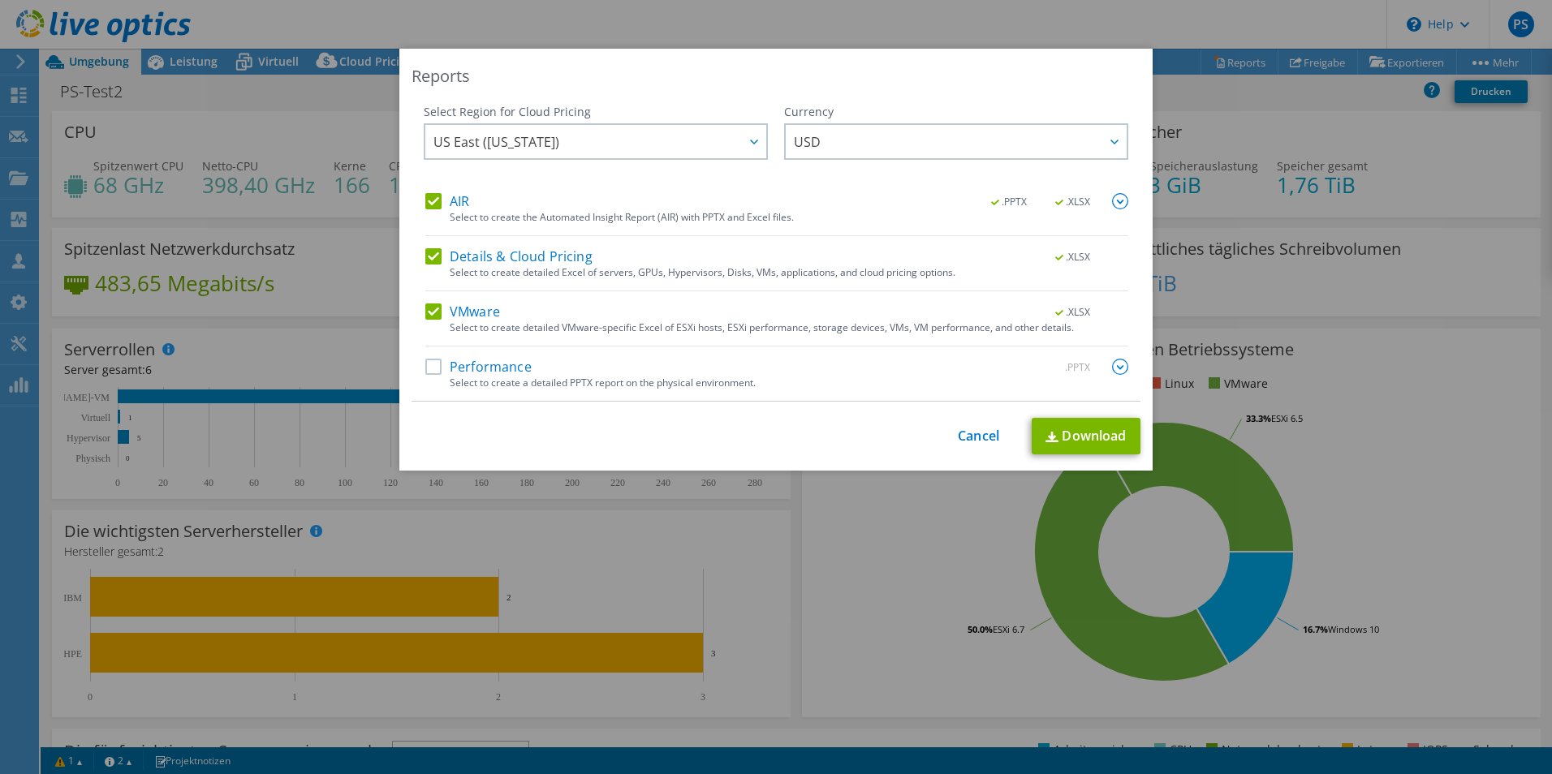
click at [976, 424] on div "This process may take a while, please wait... Cancel Download" at bounding box center [775, 436] width 729 height 37
click at [978, 433] on link "Cancel" at bounding box center [978, 436] width 41 height 15
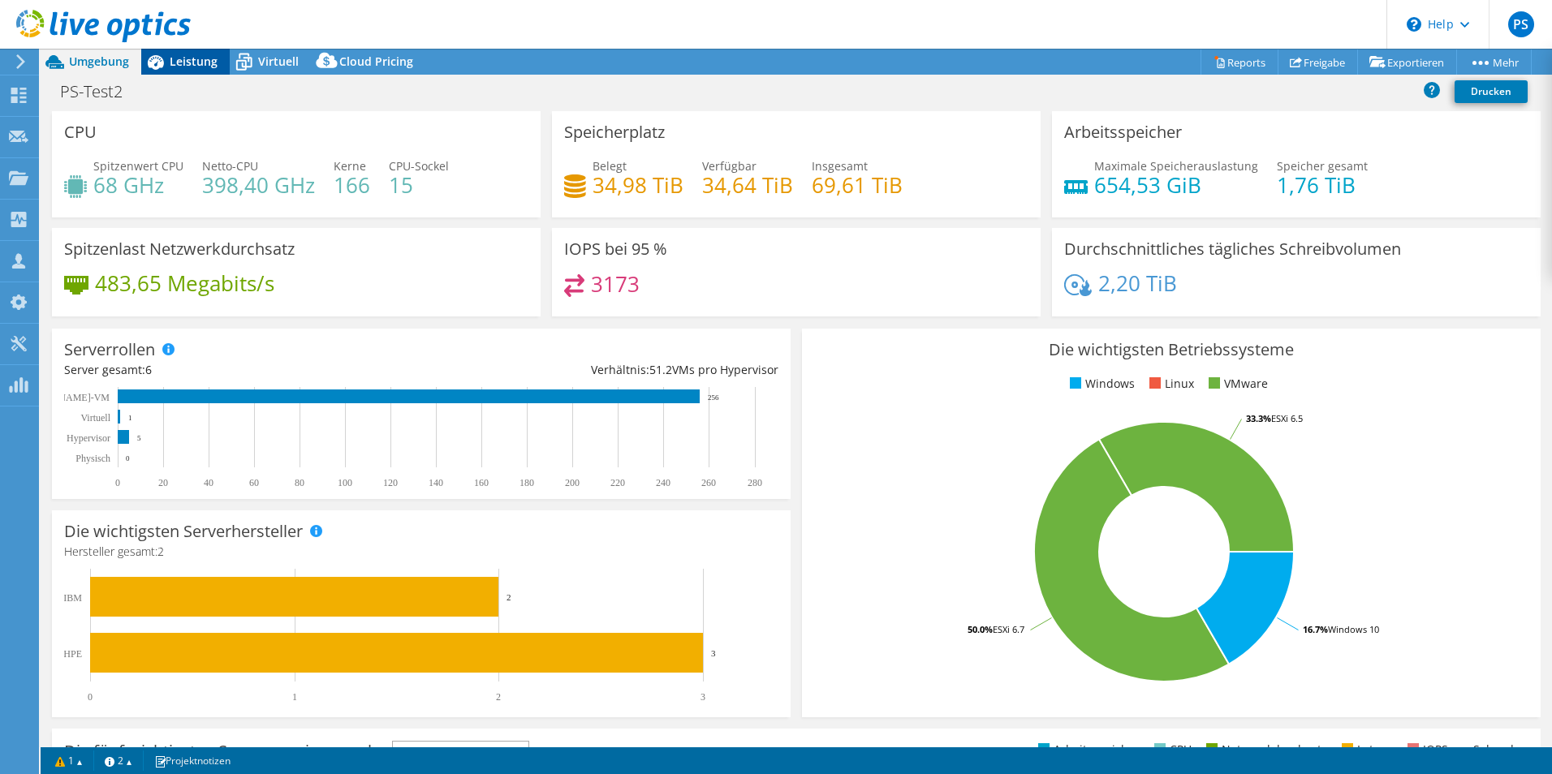
click at [213, 64] on span "Leistung" at bounding box center [194, 61] width 48 height 15
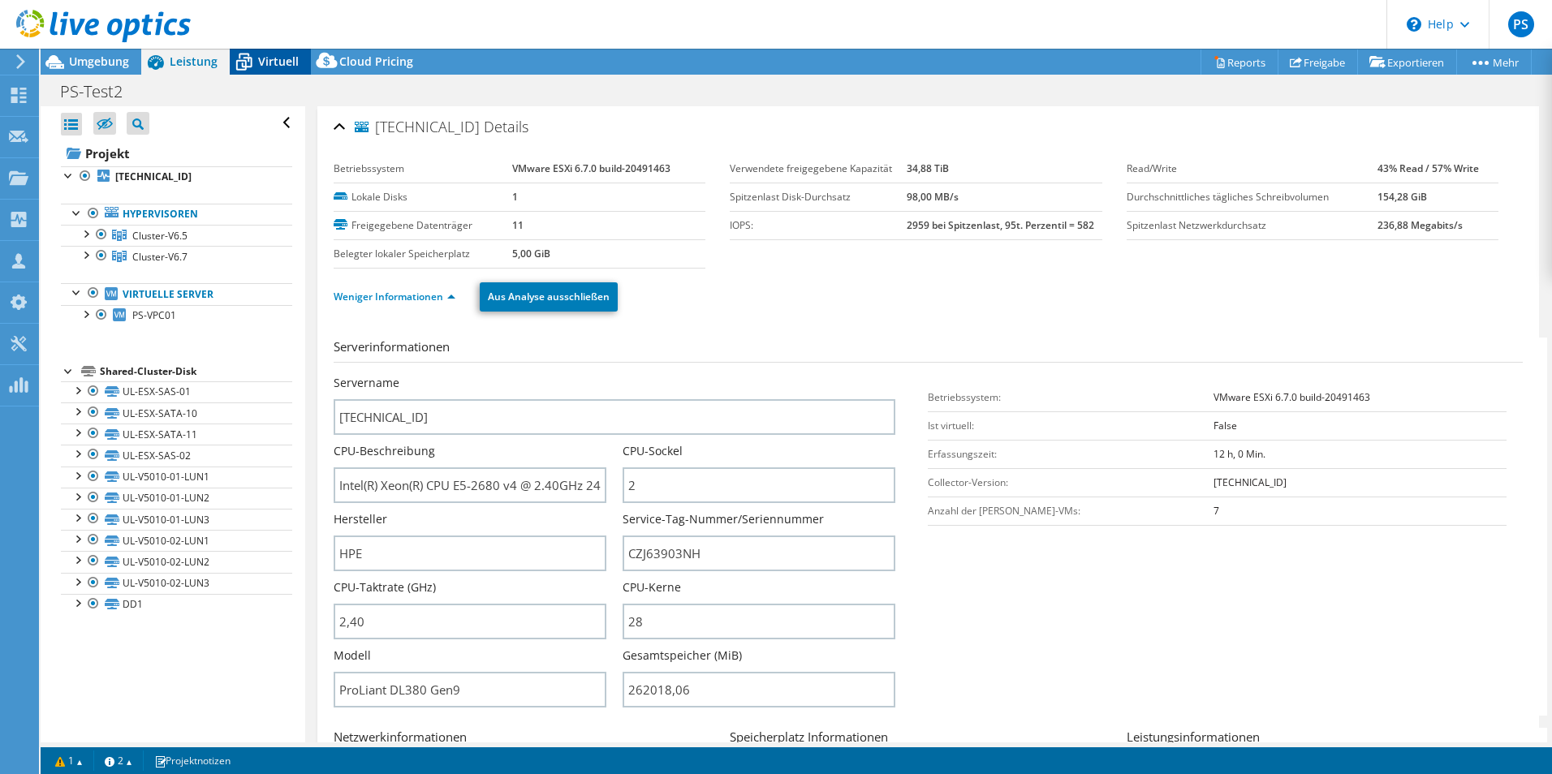
click at [294, 62] on span "Virtuell" at bounding box center [278, 61] width 41 height 15
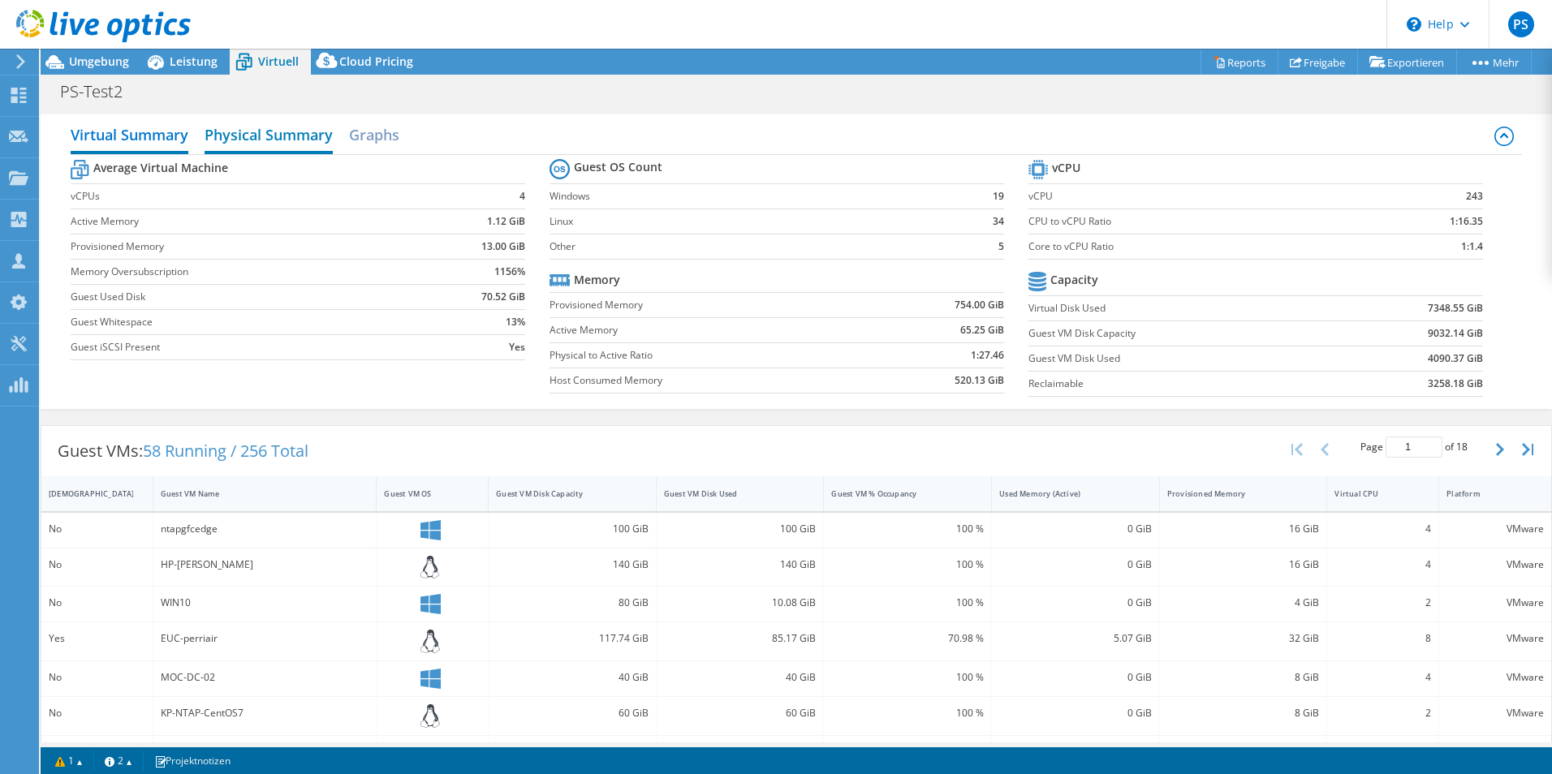
click at [296, 141] on h2 "Physical Summary" at bounding box center [269, 136] width 128 height 36
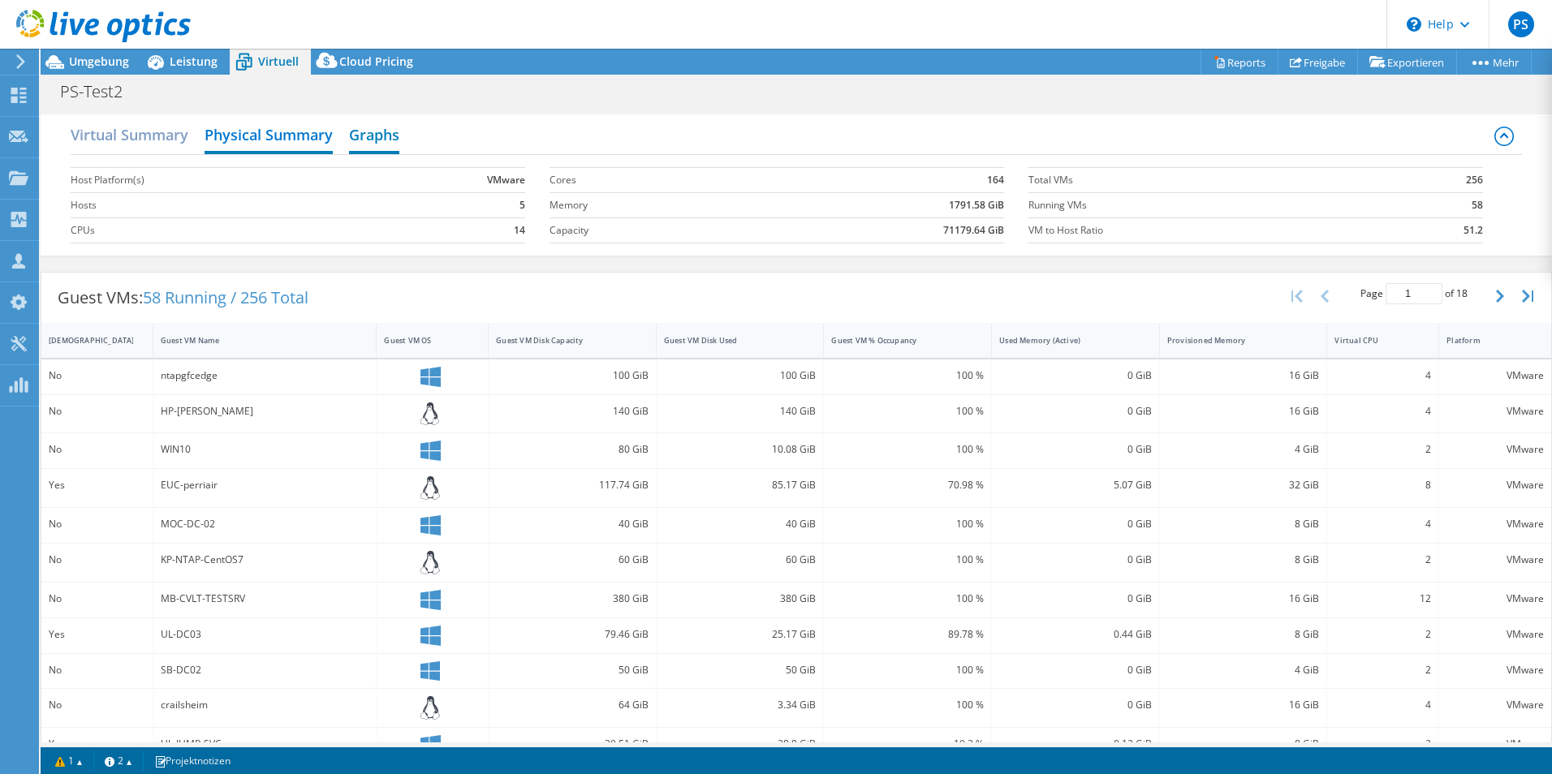
click at [383, 137] on h2 "Graphs" at bounding box center [374, 136] width 50 height 36
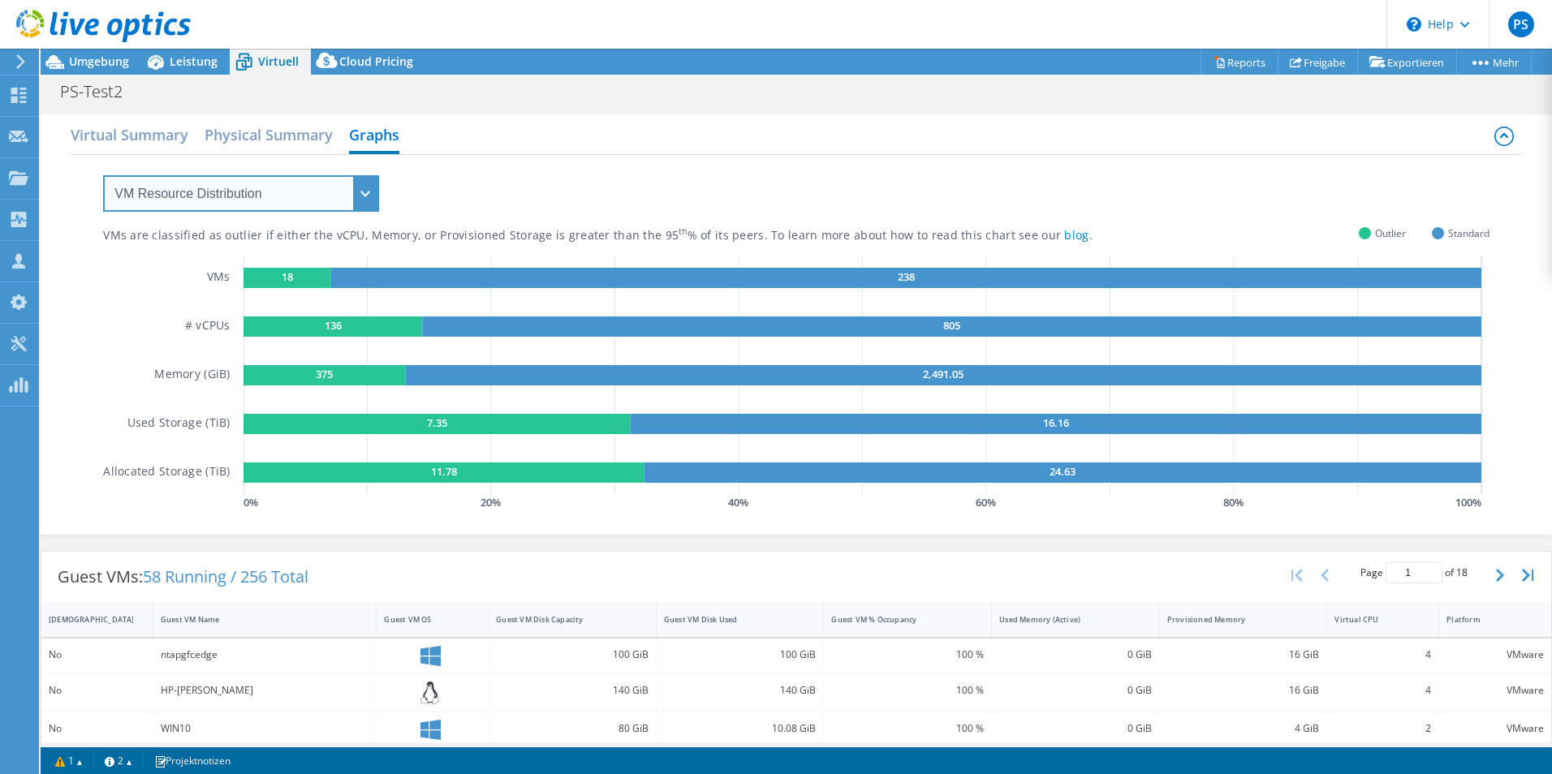
click at [347, 189] on select "VM Resource Distribution Provisioning Contrast Over Provisioning" at bounding box center [241, 193] width 276 height 37
click at [103, 175] on select "VM Resource Distribution Provisioning Contrast Over Provisioning" at bounding box center [241, 193] width 276 height 37
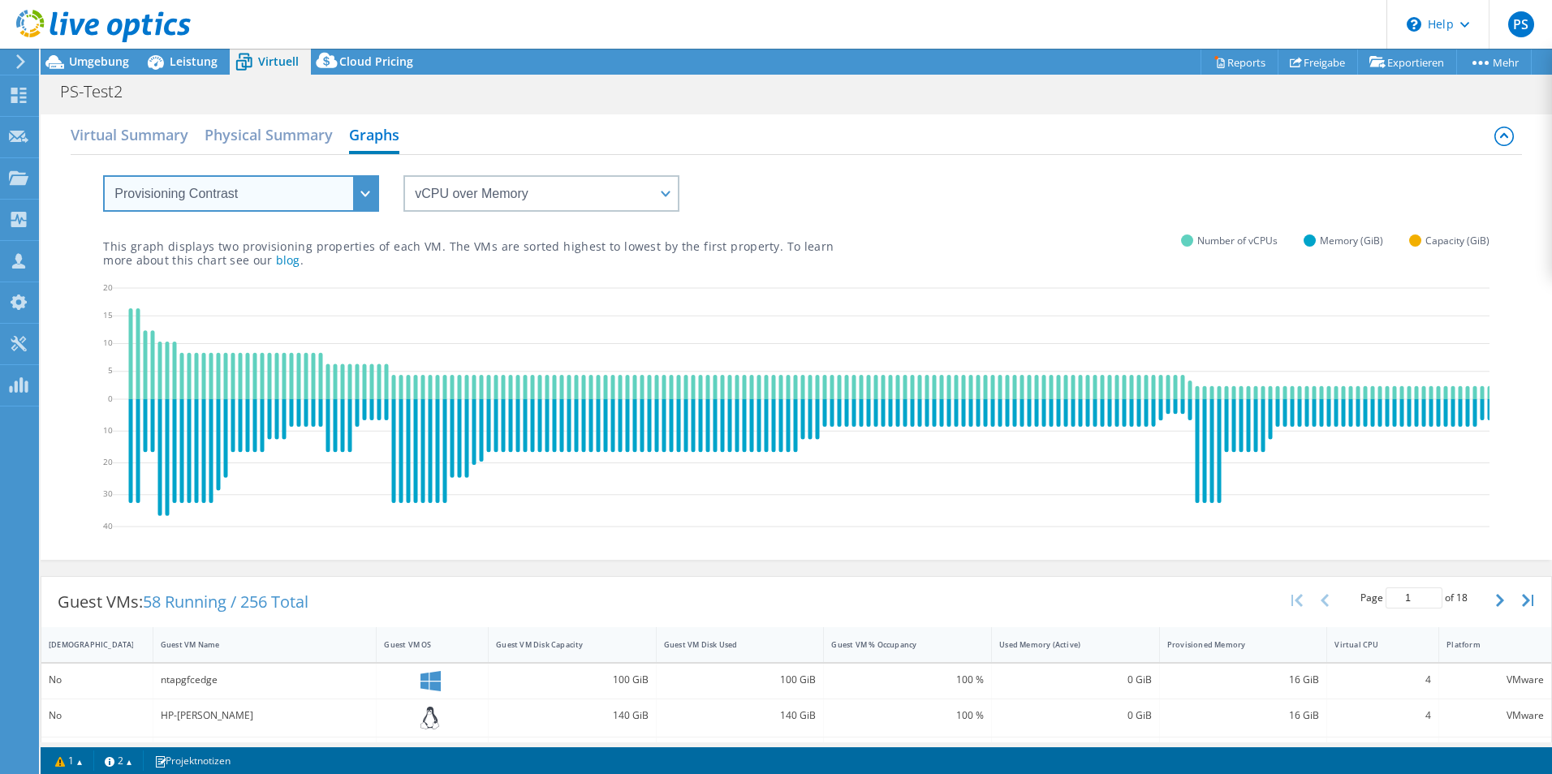
click at [317, 192] on select "VM Resource Distribution Provisioning Contrast Over Provisioning" at bounding box center [241, 193] width 276 height 37
select select "VM Resource Distribution"
click at [103, 175] on select "VM Resource Distribution Provisioning Contrast Over Provisioning" at bounding box center [241, 193] width 276 height 37
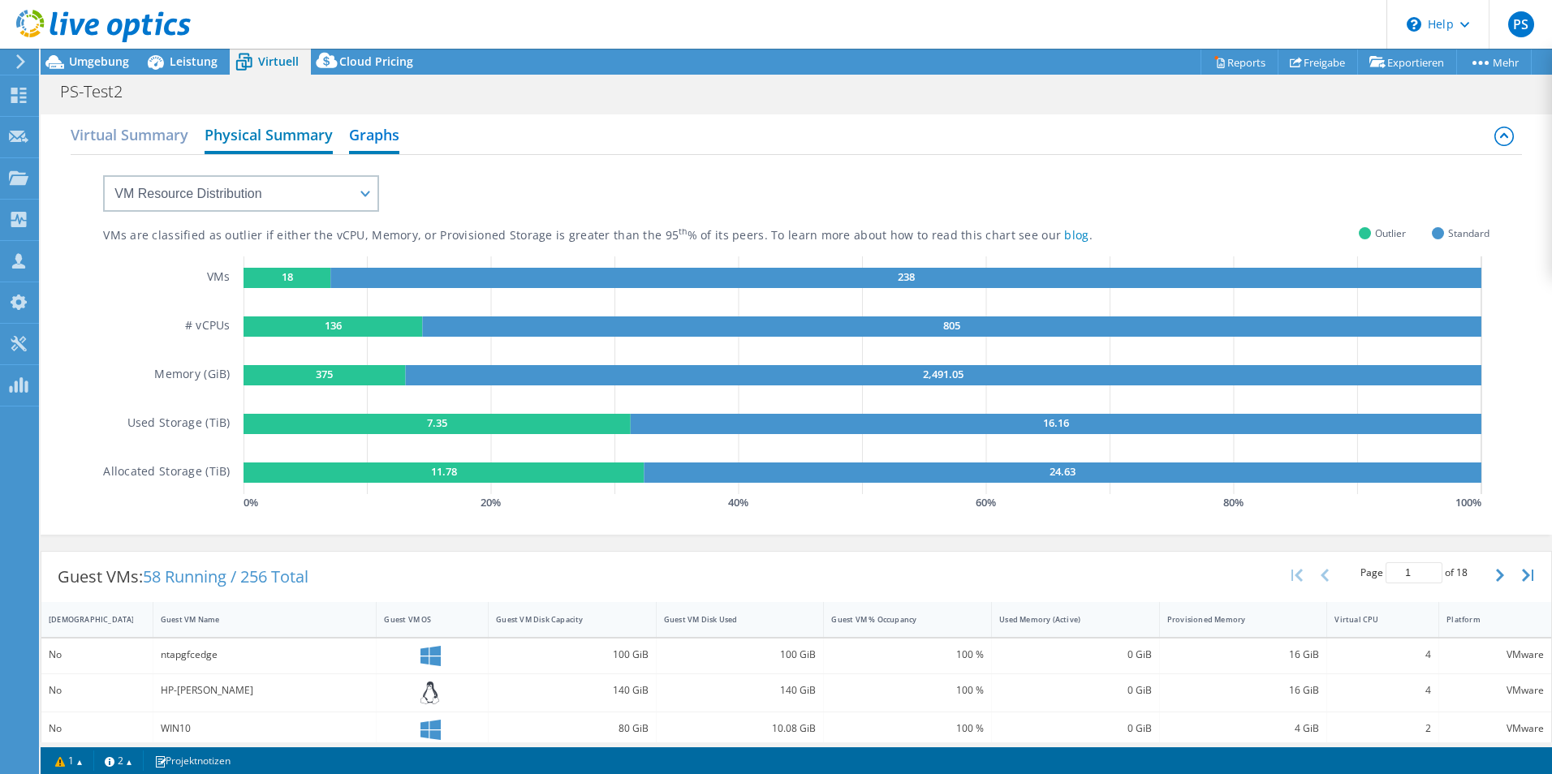
click at [267, 140] on h2 "Physical Summary" at bounding box center [269, 136] width 128 height 36
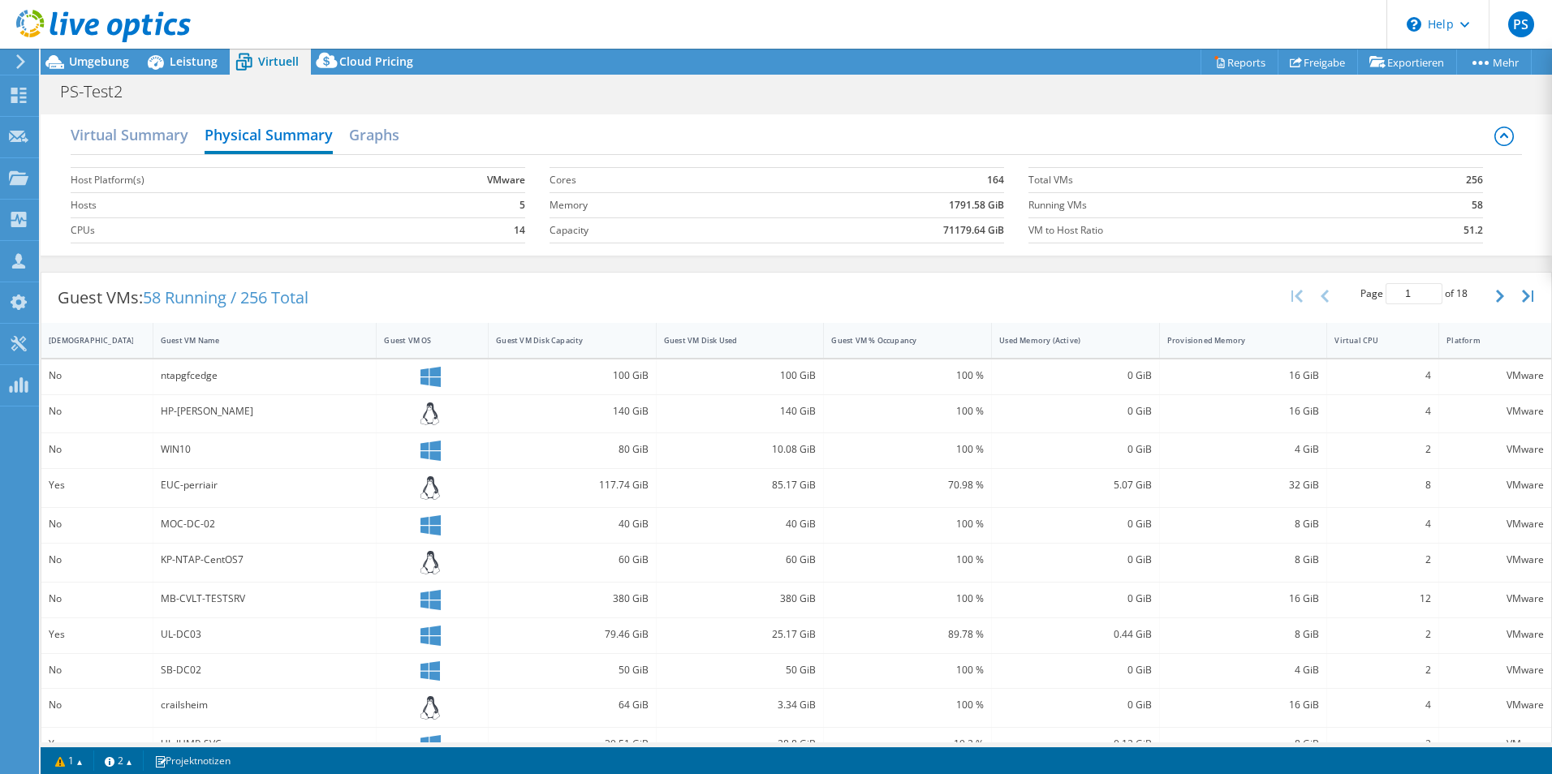
click at [614, 375] on div "100 GiB" at bounding box center [572, 376] width 153 height 18
drag, startPoint x: 614, startPoint y: 375, endPoint x: 706, endPoint y: 378, distance: 91.8
click at [706, 378] on div "100 GiB" at bounding box center [740, 376] width 153 height 18
